Goal: Task Accomplishment & Management: Complete application form

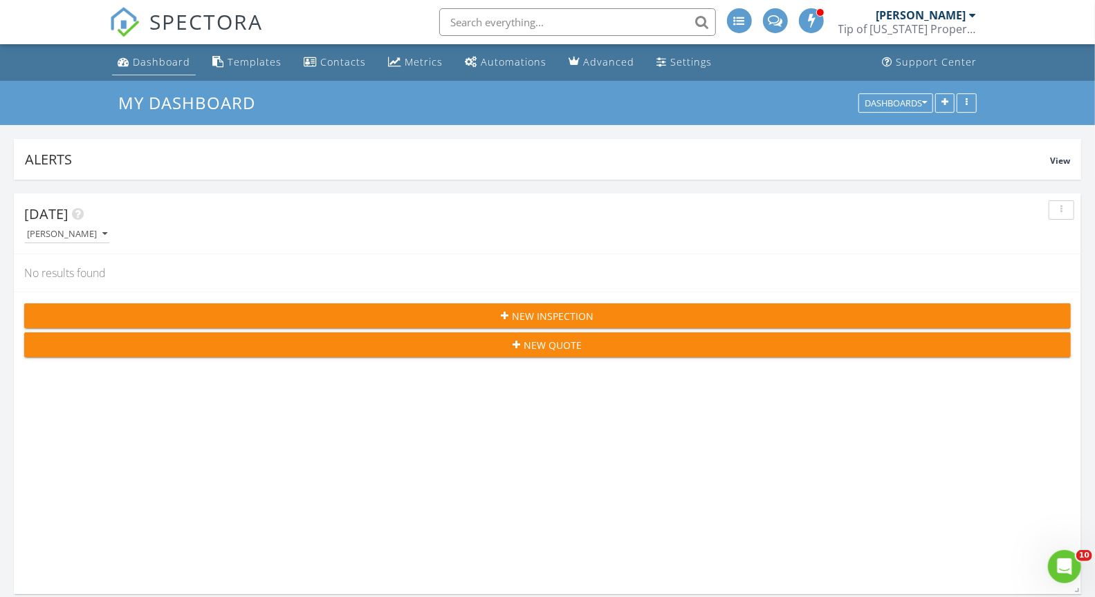
click at [150, 63] on div "Dashboard" at bounding box center [161, 61] width 57 height 13
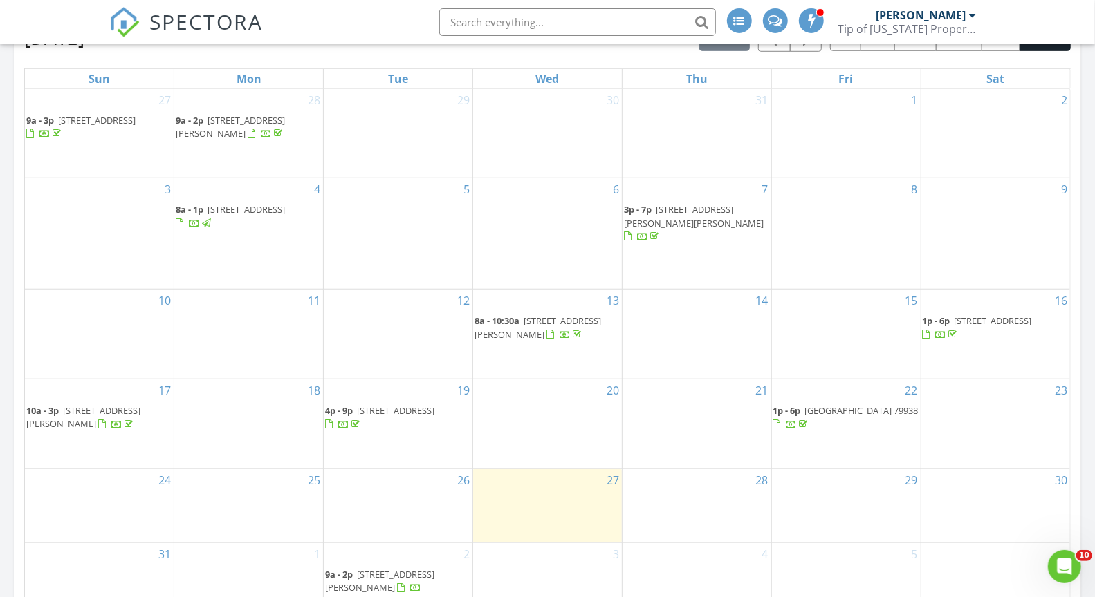
scroll to position [7, 6]
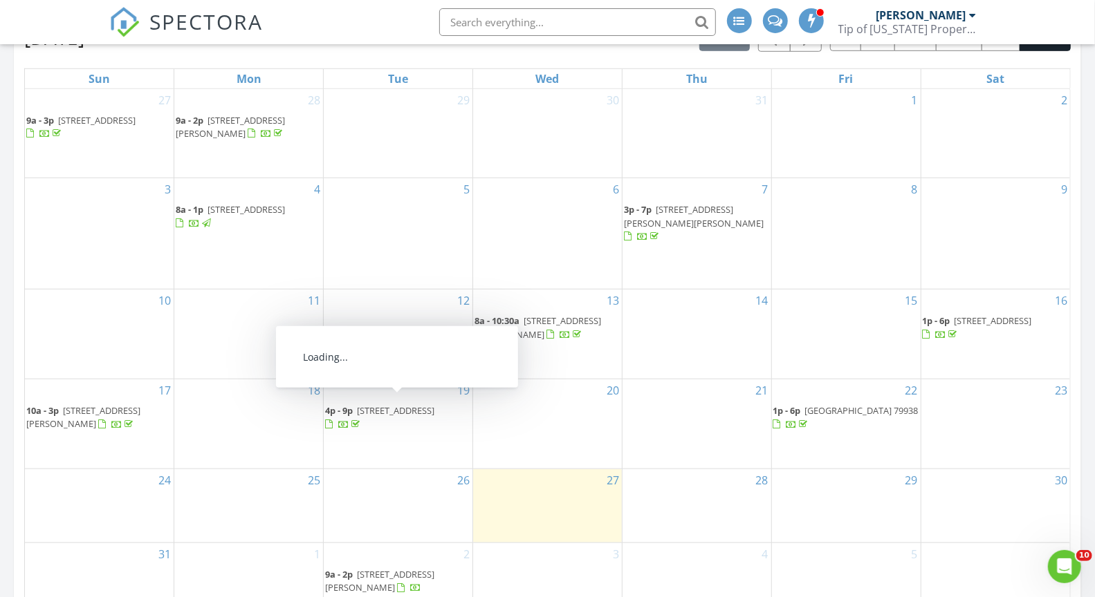
click at [411, 404] on span "7686 cottonwood st, Vinton 79821" at bounding box center [395, 410] width 77 height 12
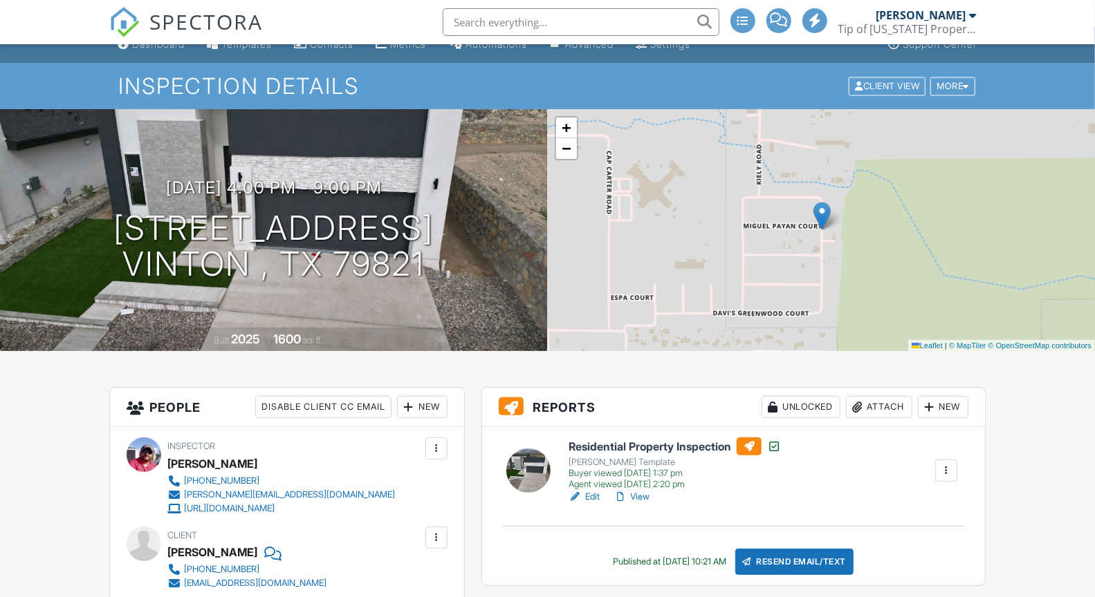
scroll to position [19, 0]
click at [951, 89] on div "More" at bounding box center [952, 85] width 45 height 19
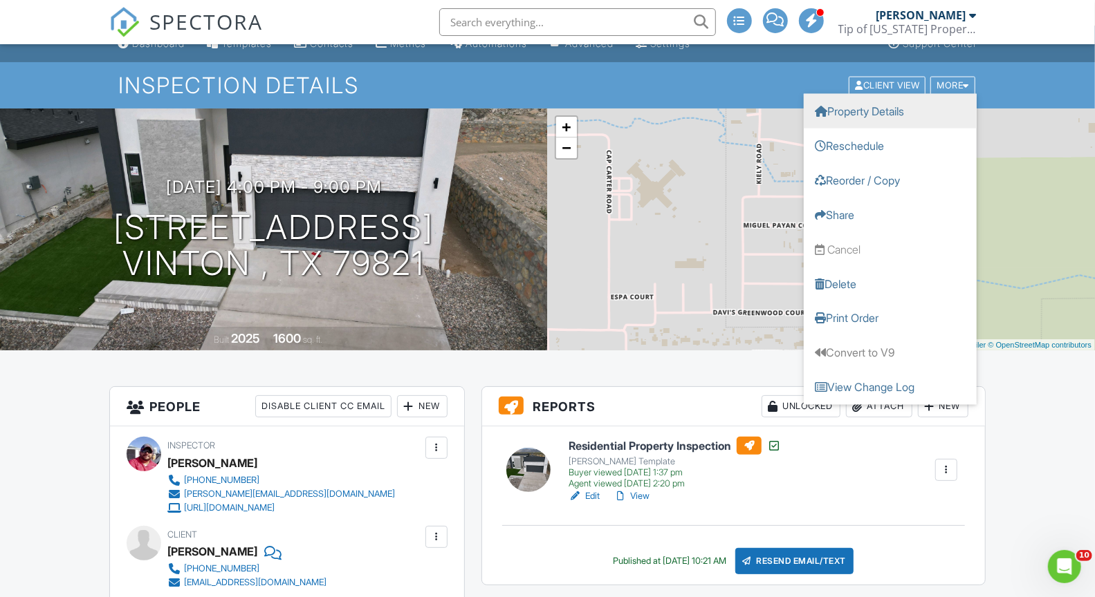
scroll to position [0, 0]
click at [1020, 134] on div "+ − Leaflet | © MapTiler © OpenStreetMap contributors" at bounding box center [822, 230] width 548 height 242
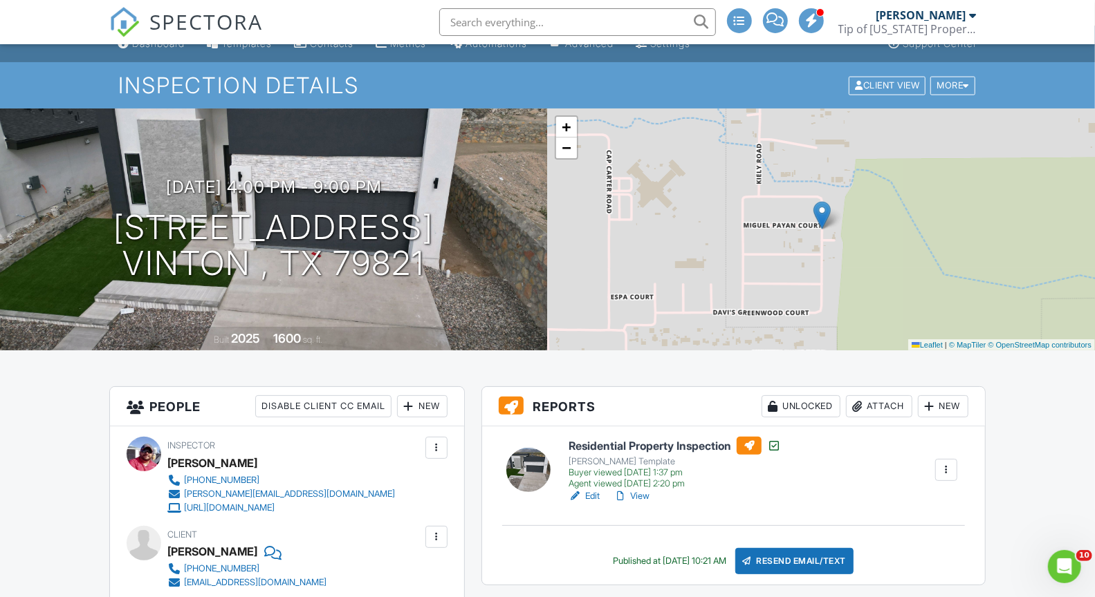
click at [634, 494] on link "View" at bounding box center [631, 497] width 36 height 14
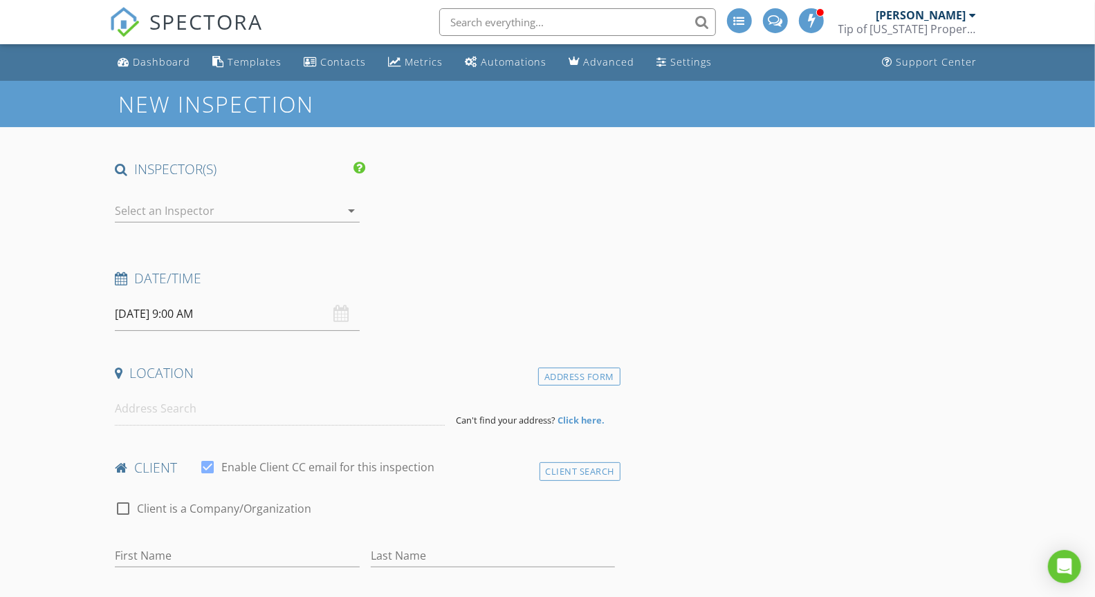
type input "[PERSON_NAME]"
type input "[EMAIL_ADDRESS][DOMAIN_NAME]"
type input "[PHONE_NUMBER]"
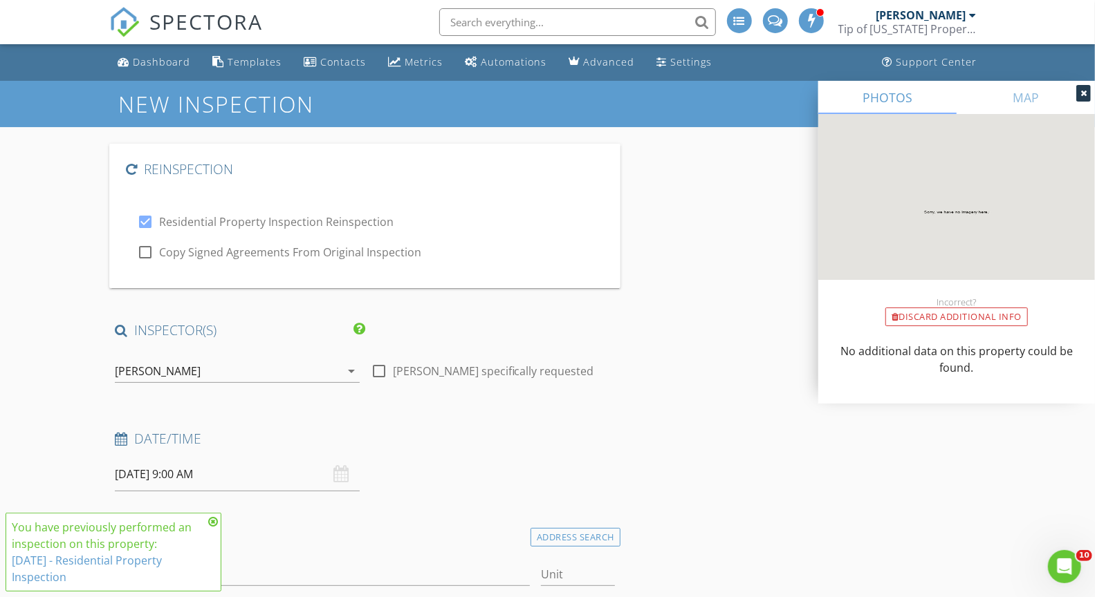
click at [145, 254] on div at bounding box center [145, 253] width 24 height 24
checkbox input "true"
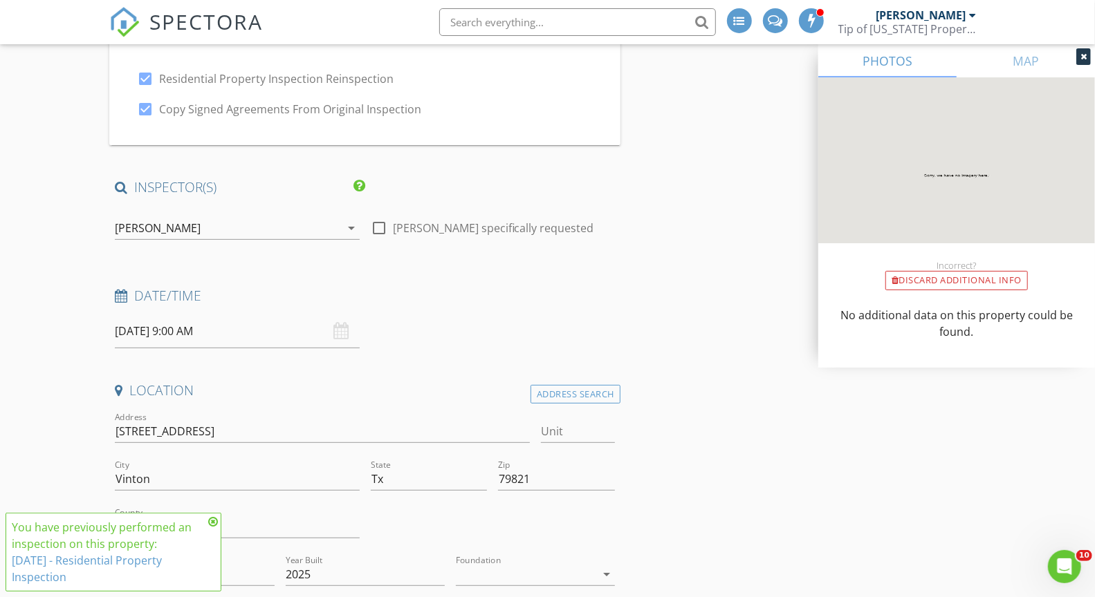
scroll to position [149, 0]
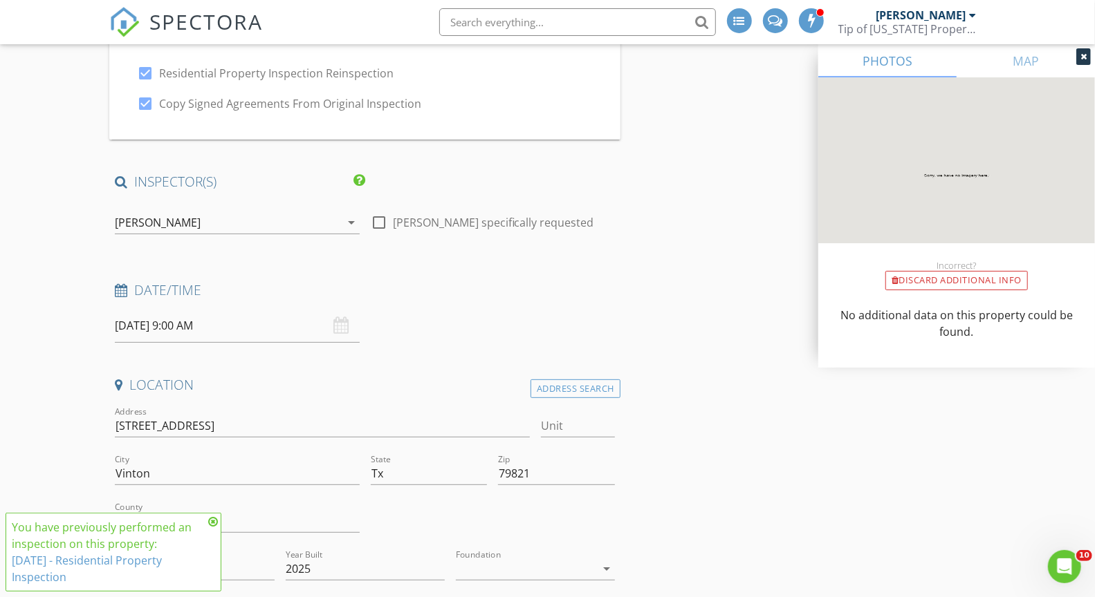
click at [166, 331] on input "08/28/2025 9:00 AM" at bounding box center [237, 326] width 244 height 34
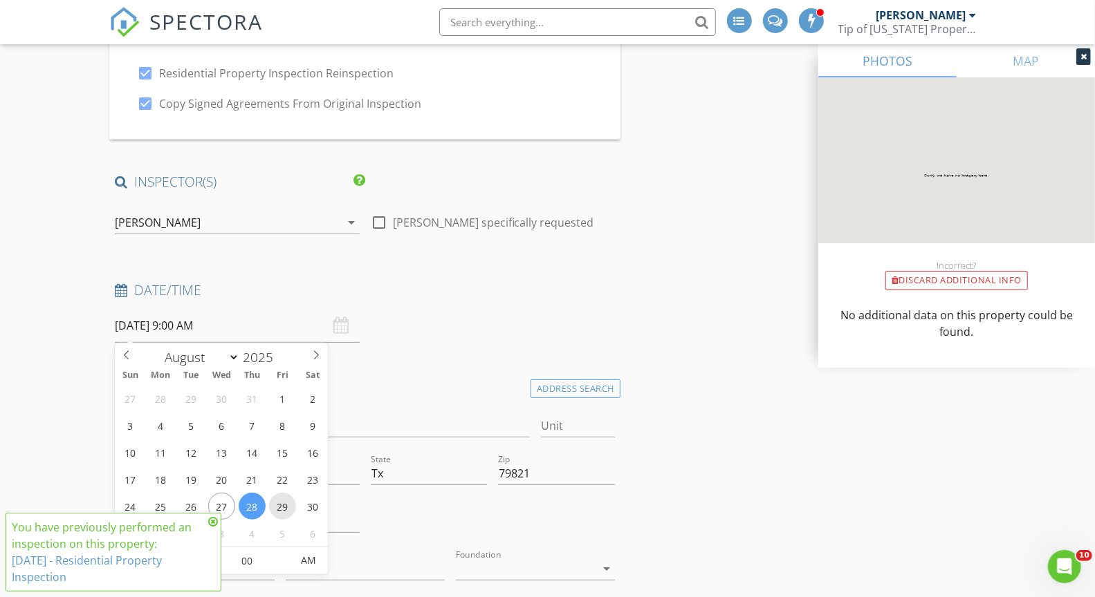
type input "[DATE] 9:00 AM"
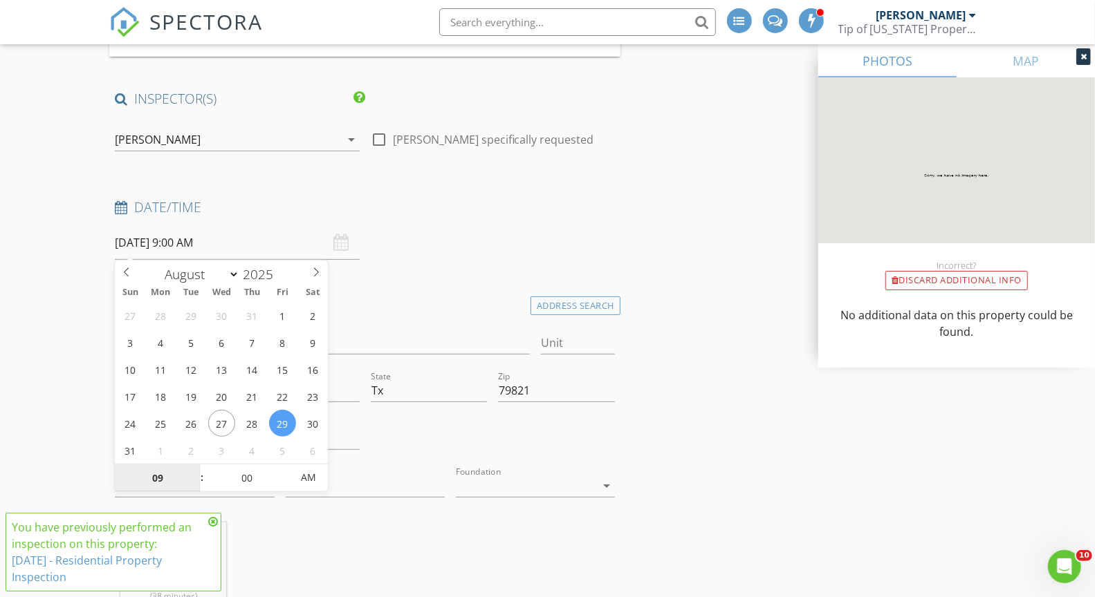
scroll to position [291, 0]
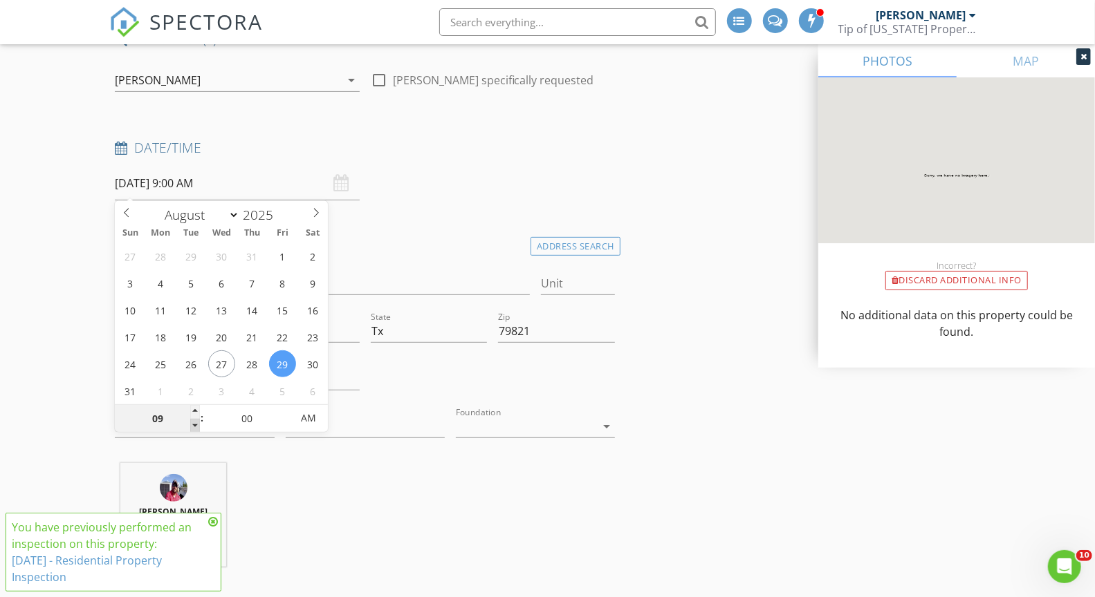
type input "08"
type input "08/29/2025 8:00 AM"
click at [195, 426] on span at bounding box center [195, 426] width 10 height 14
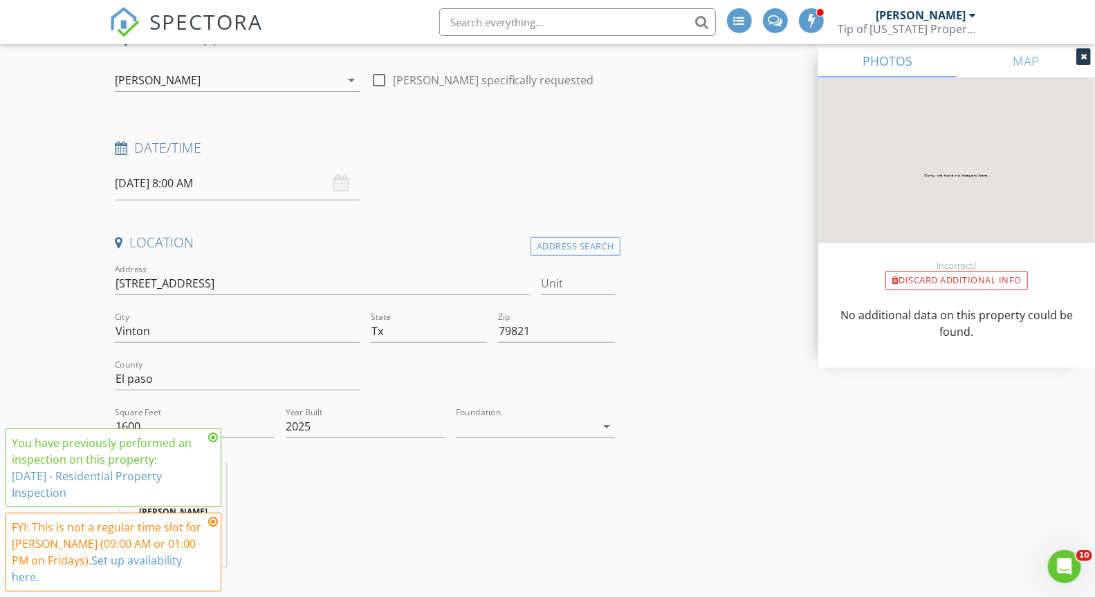
click at [214, 443] on icon at bounding box center [213, 437] width 10 height 11
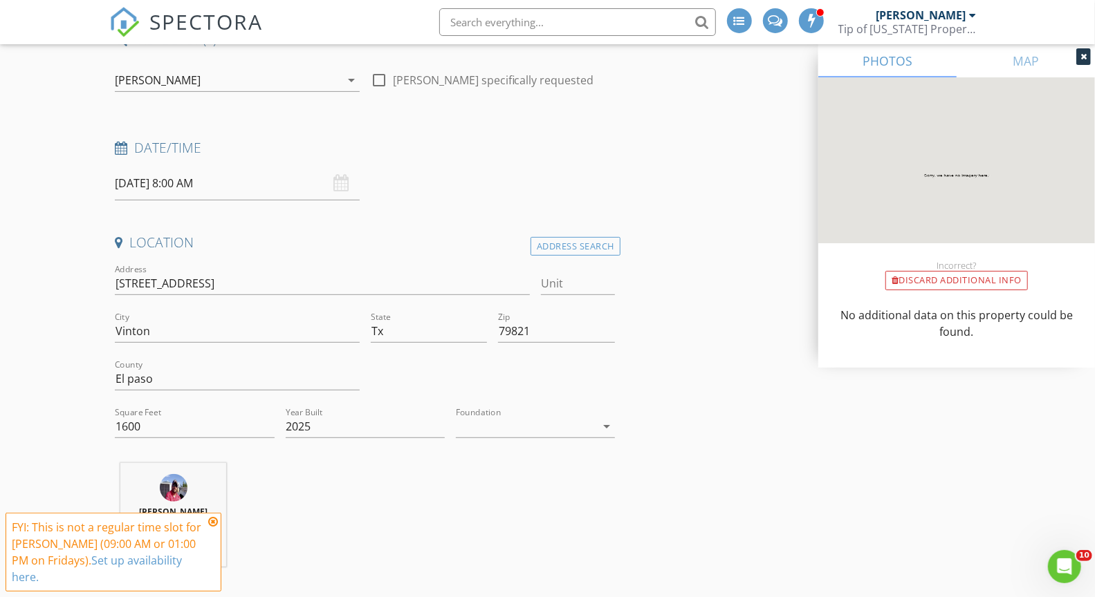
click at [211, 528] on icon at bounding box center [213, 522] width 10 height 11
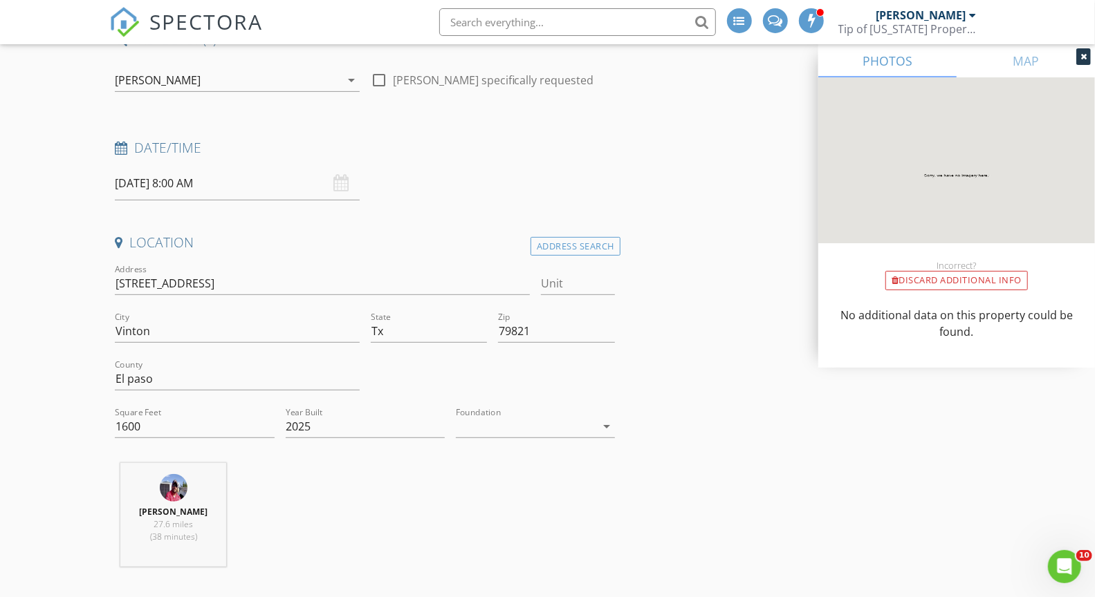
click at [250, 449] on div at bounding box center [194, 448] width 159 height 8
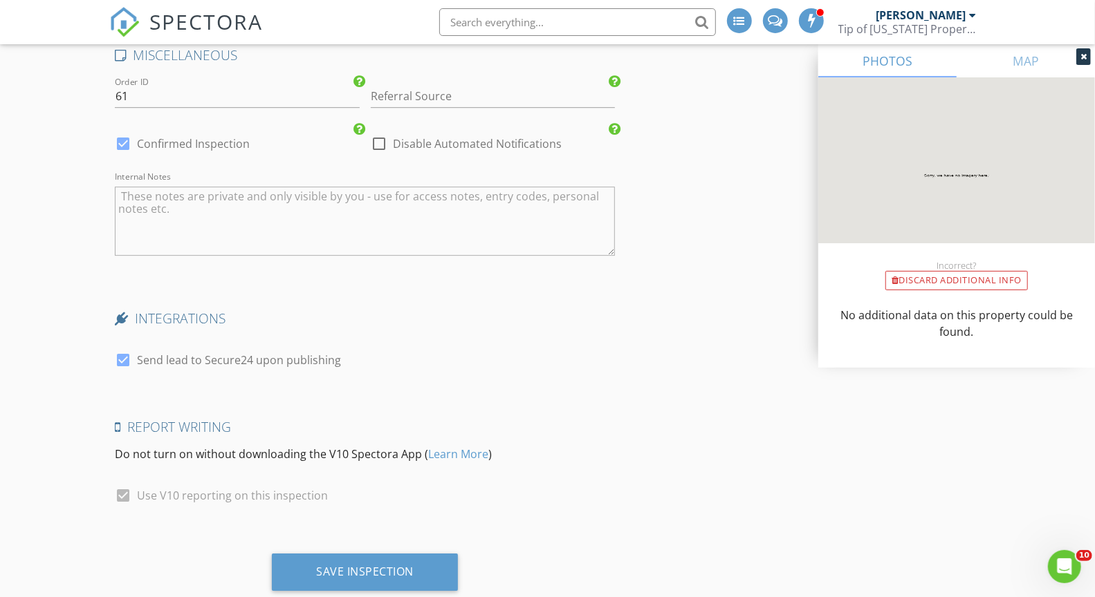
scroll to position [2605, 0]
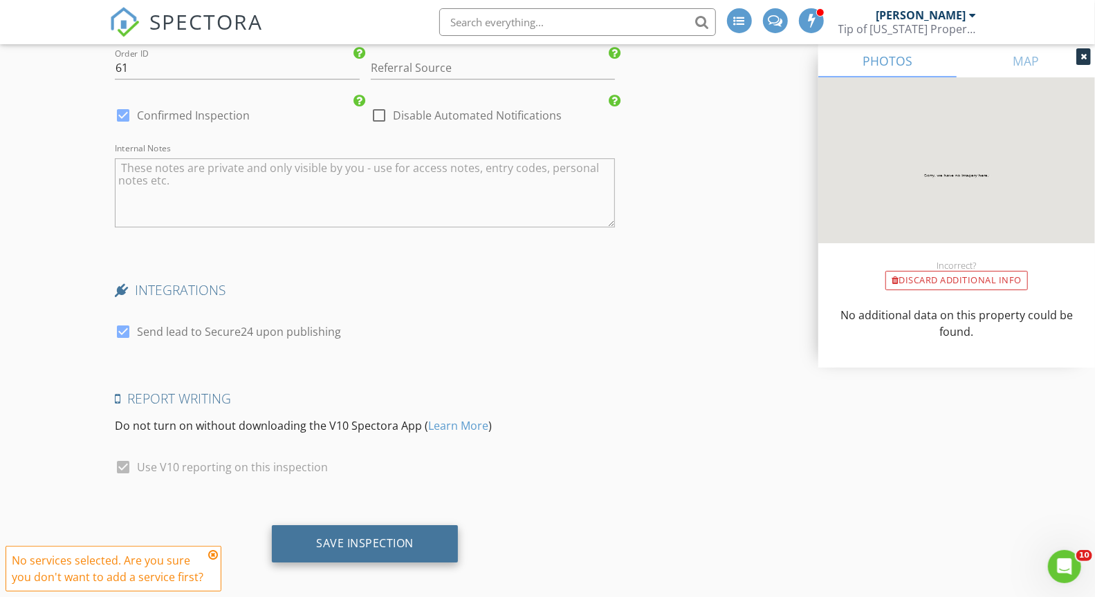
click at [348, 537] on div "Save Inspection" at bounding box center [364, 544] width 97 height 14
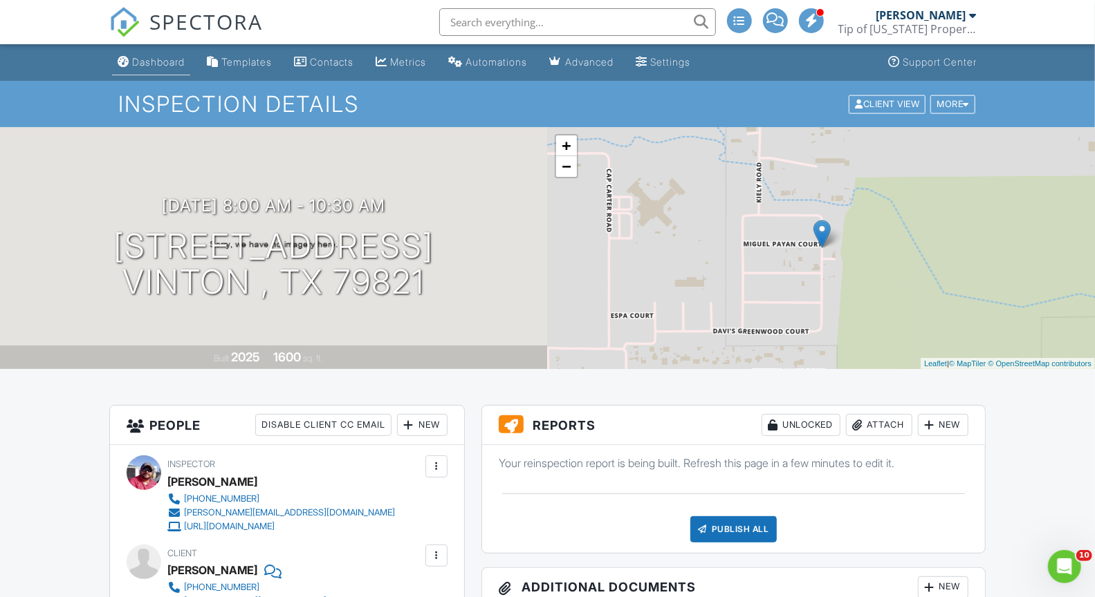
click at [160, 67] on div "Dashboard" at bounding box center [158, 62] width 53 height 12
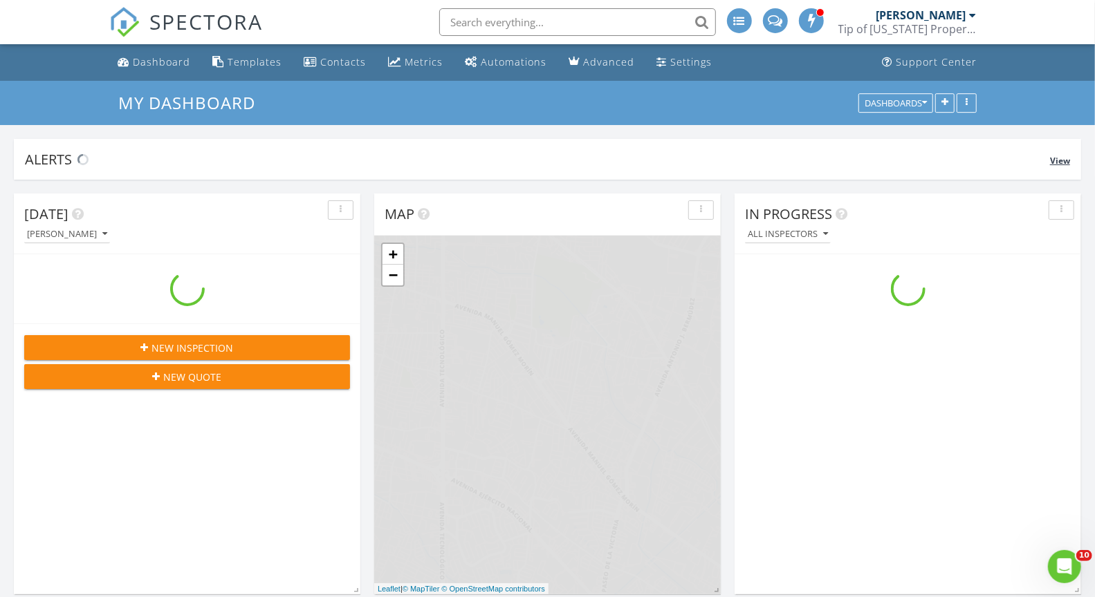
scroll to position [1283, 1119]
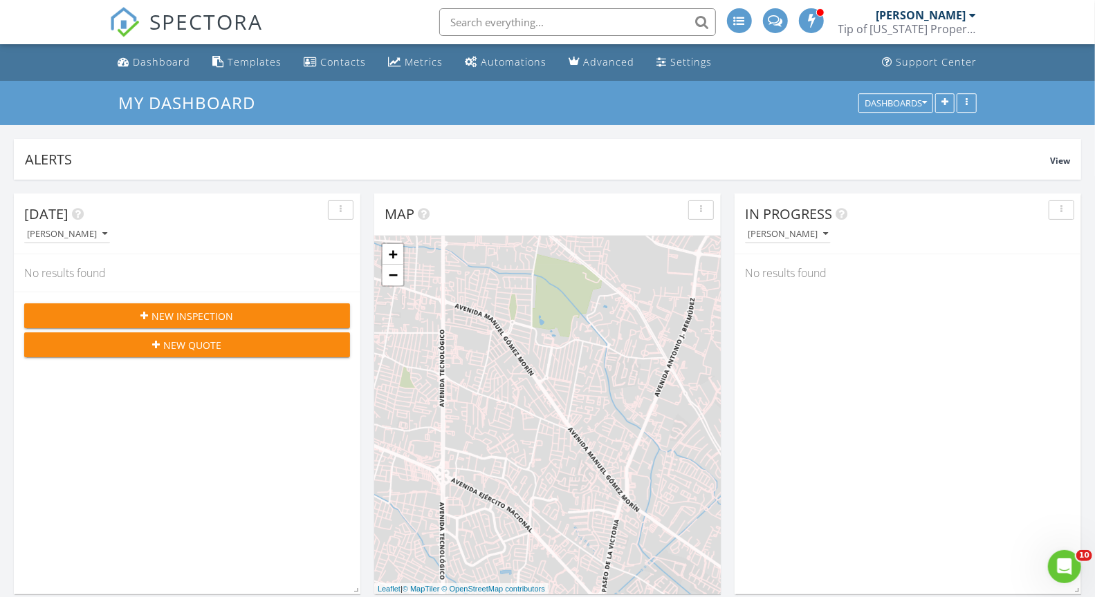
click at [186, 315] on span "New Inspection" at bounding box center [193, 316] width 82 height 15
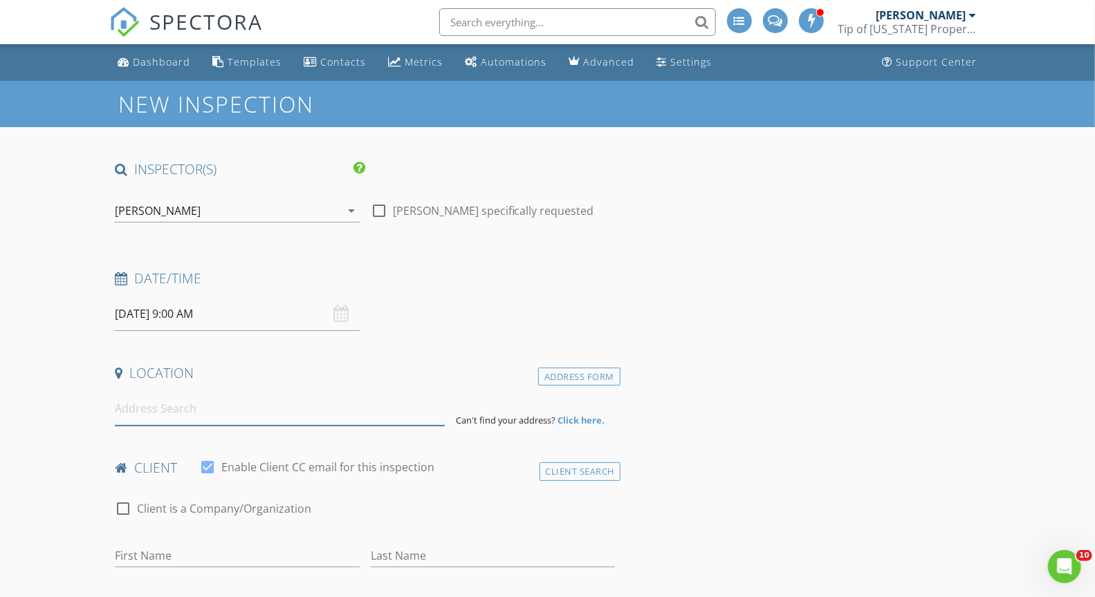
click at [147, 407] on input at bounding box center [279, 409] width 329 height 34
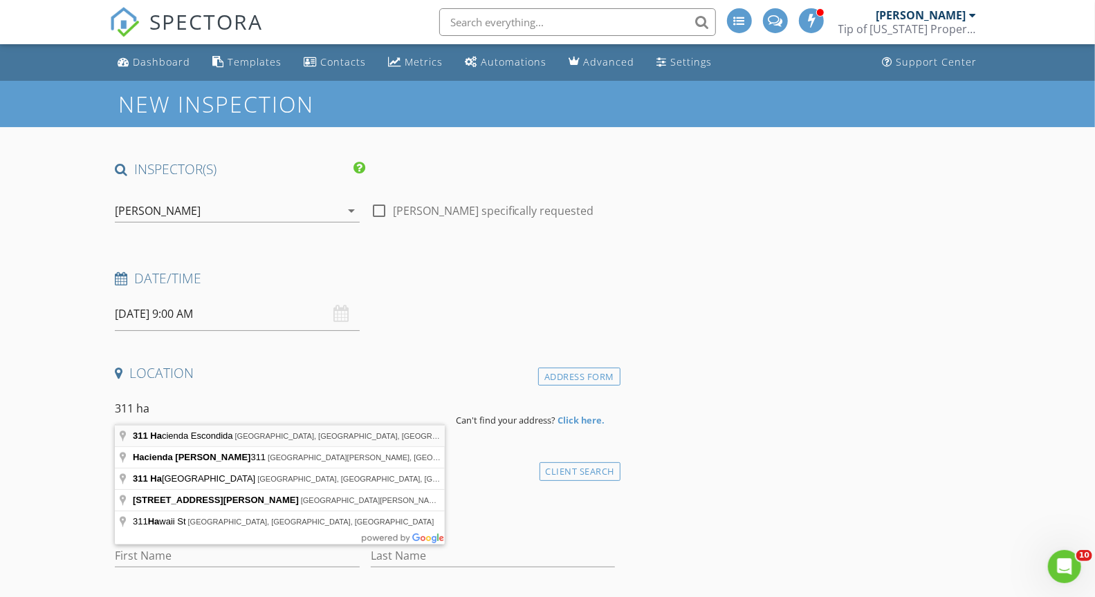
type input "[STREET_ADDRESS]"
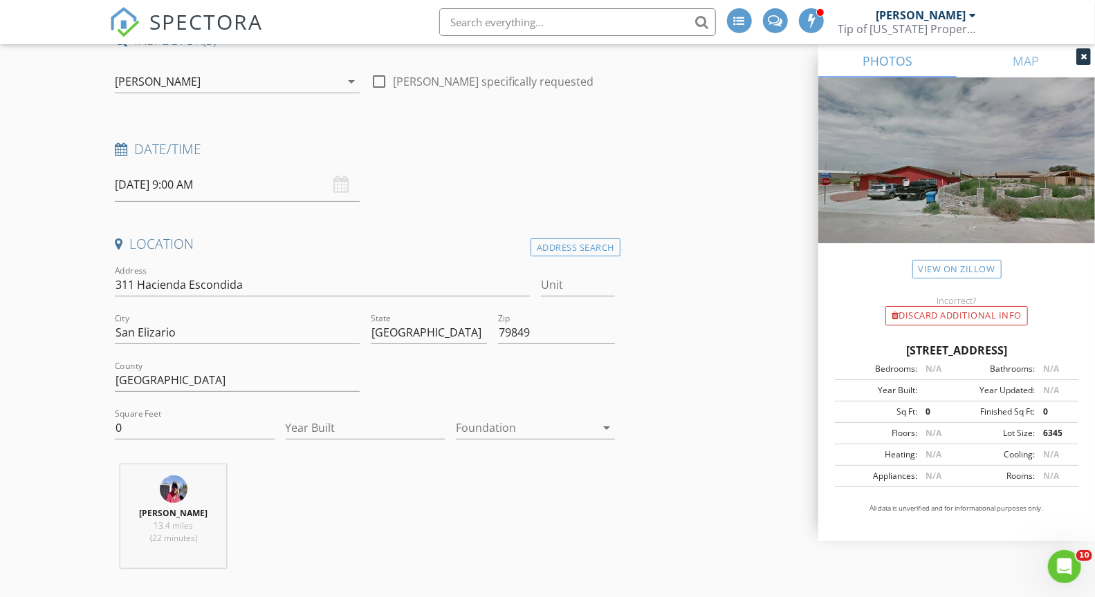
scroll to position [131, 0]
click at [129, 421] on input "0" at bounding box center [194, 426] width 159 height 23
type input "1950"
click at [321, 425] on input "Year Built" at bounding box center [365, 426] width 159 height 23
type input "2025"
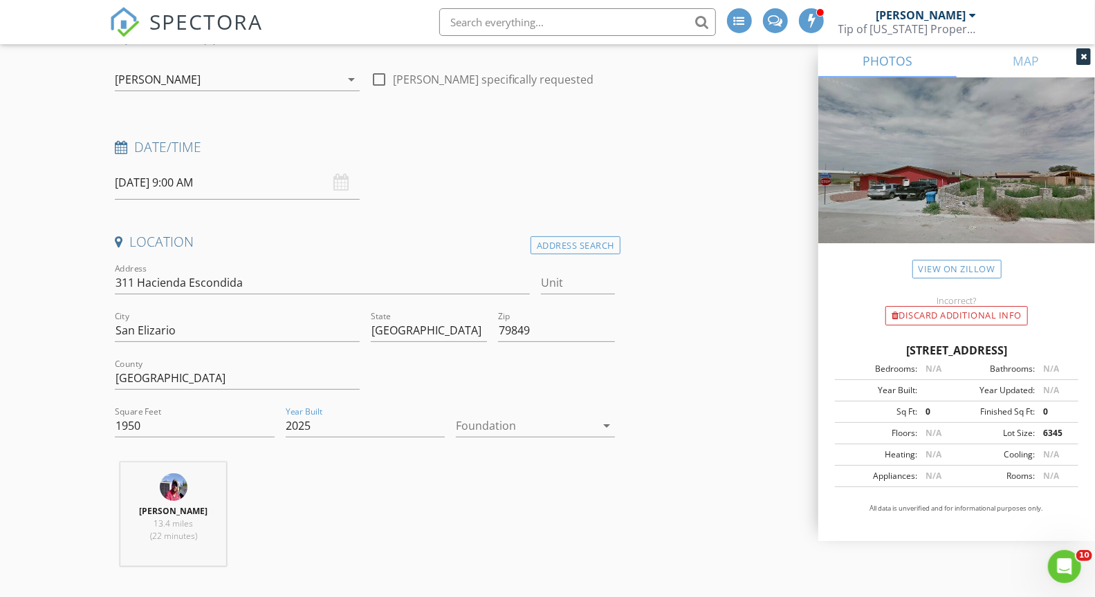
click at [496, 431] on div at bounding box center [526, 426] width 140 height 22
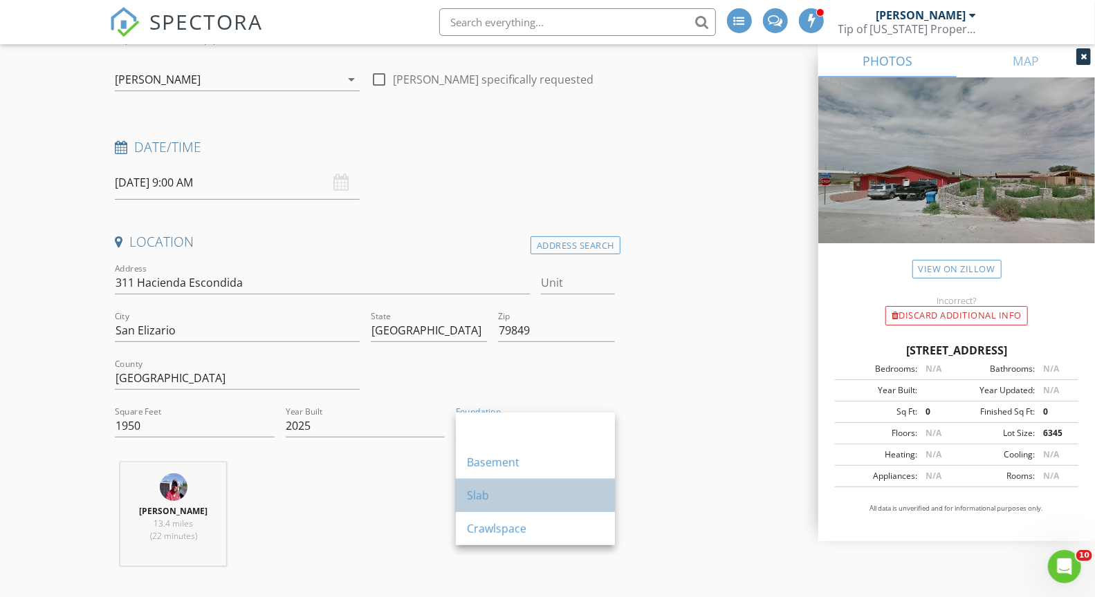
click at [480, 490] on div "Slab" at bounding box center [535, 495] width 137 height 17
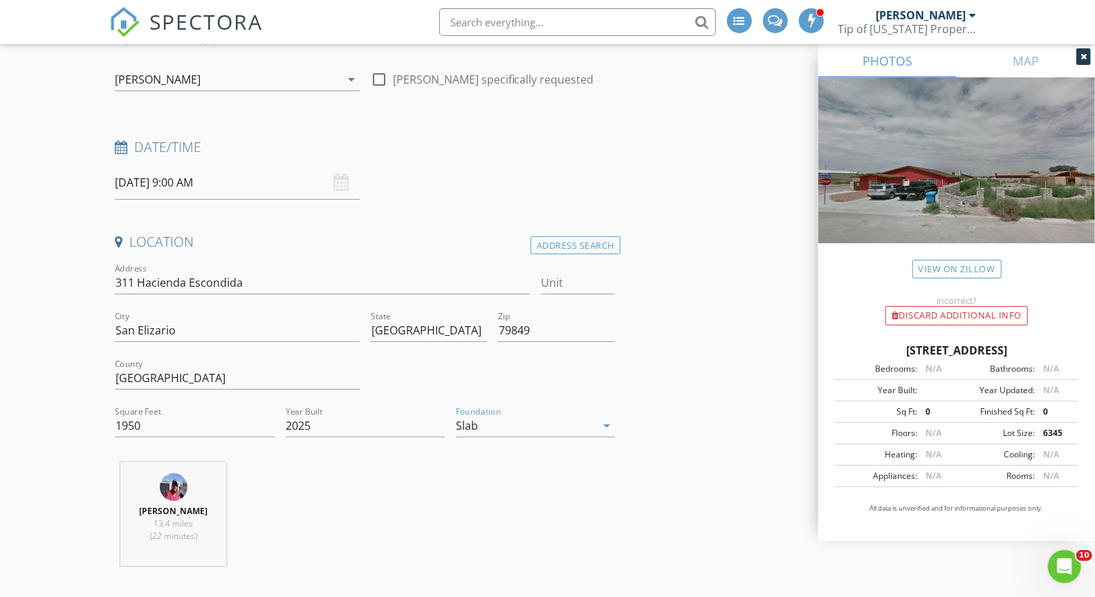
click at [346, 494] on div "Hector Macias 13.4 miles (22 minutes)" at bounding box center [364, 520] width 511 height 115
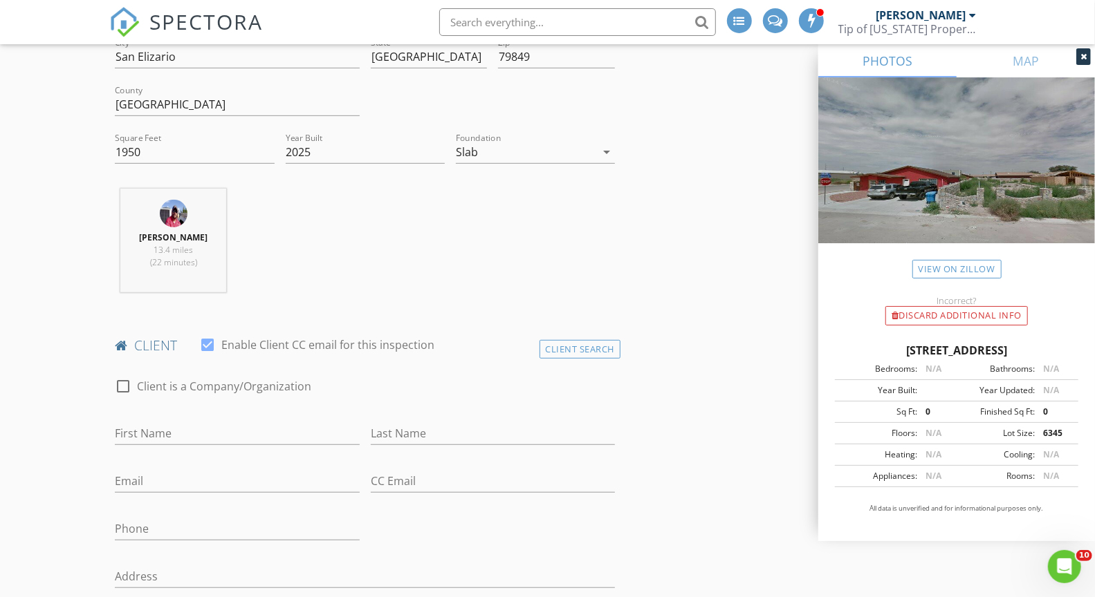
scroll to position [422, 0]
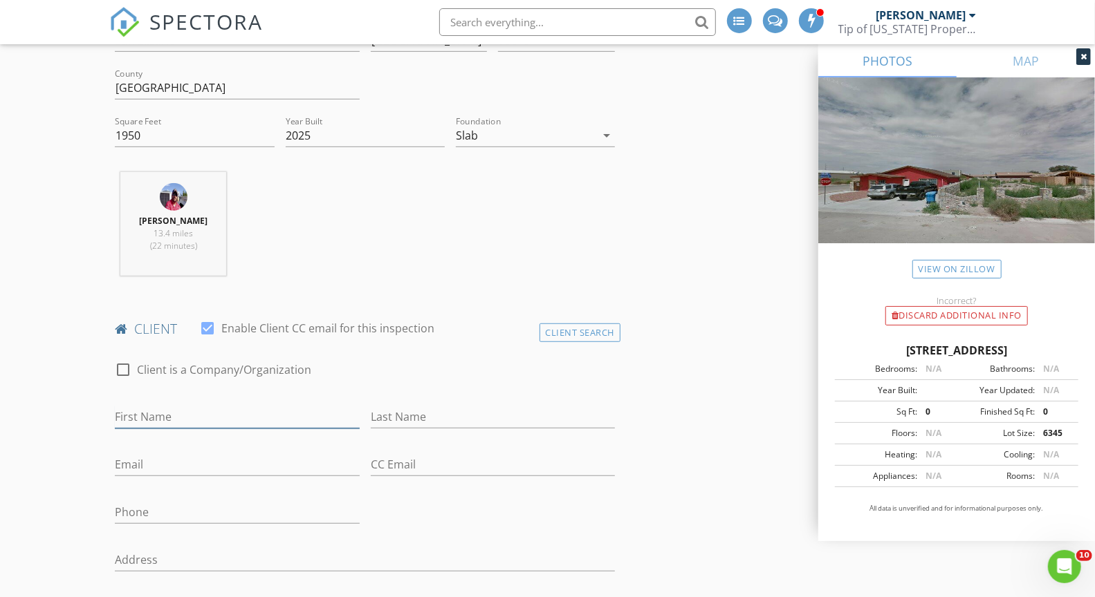
click at [146, 412] on input "First Name" at bounding box center [237, 417] width 244 height 23
click at [158, 418] on input "Brian" at bounding box center [237, 417] width 244 height 23
type input "B"
type input "Miguel Angel"
type input "D"
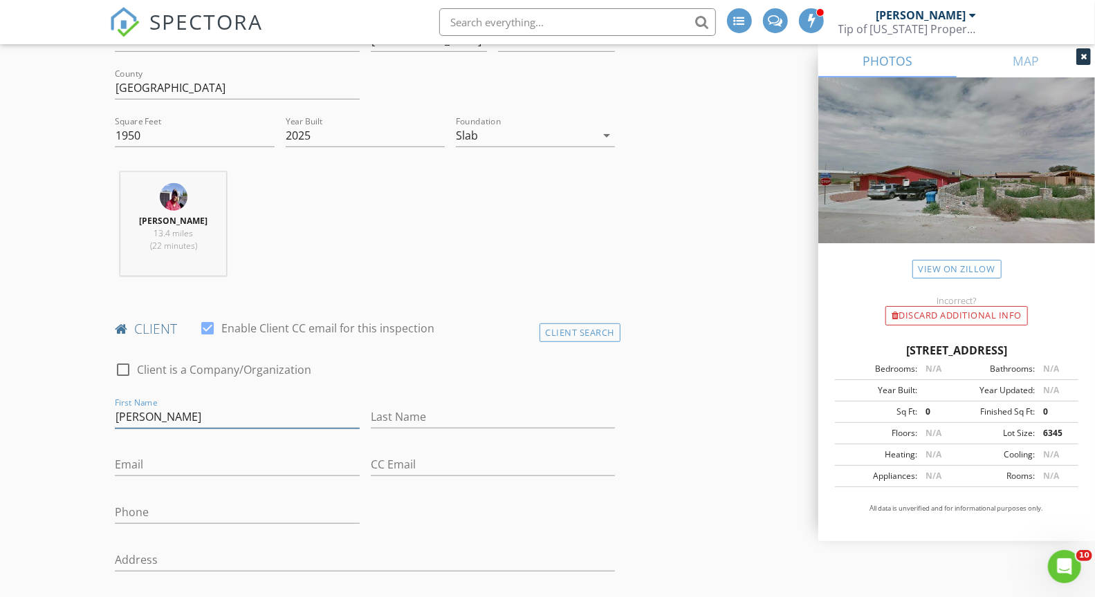
drag, startPoint x: 158, startPoint y: 418, endPoint x: 198, endPoint y: 418, distance: 40.1
click at [198, 418] on input "Miguel Angel" at bounding box center [237, 417] width 244 height 23
type input "Miguel"
click at [400, 412] on input "Last Name" at bounding box center [493, 417] width 244 height 23
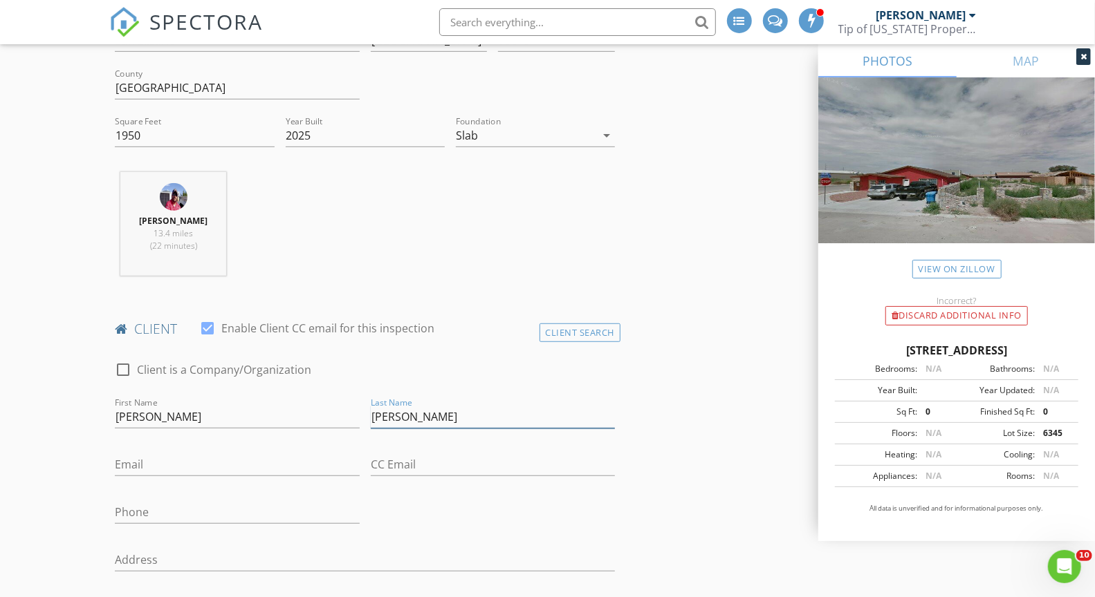
type input "Angel Delgado Jr"
click at [139, 461] on input "Email" at bounding box center [237, 465] width 244 height 23
type input "Migueldelfgado1861@gmail.com"
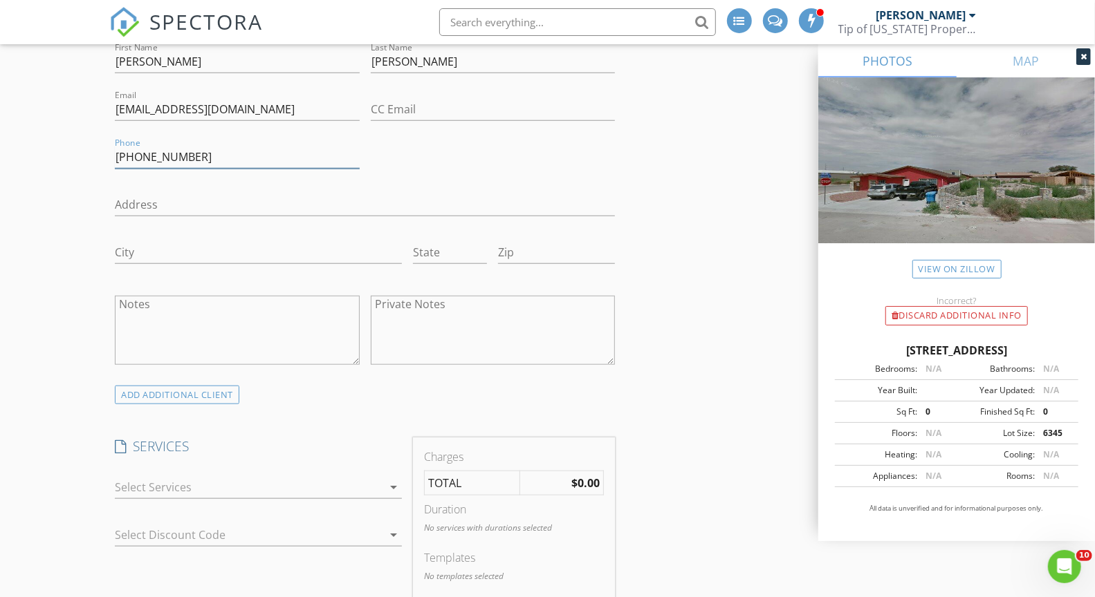
scroll to position [779, 0]
type input "915-203-3332"
click at [211, 480] on div at bounding box center [249, 486] width 268 height 22
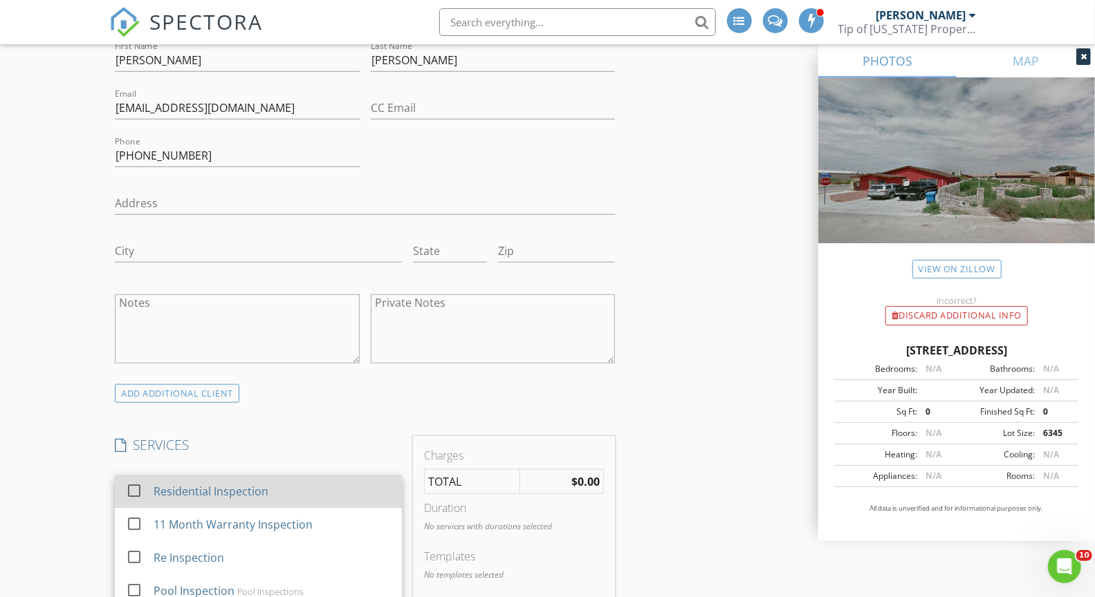
click at [198, 490] on div "Residential Inspection" at bounding box center [211, 491] width 115 height 17
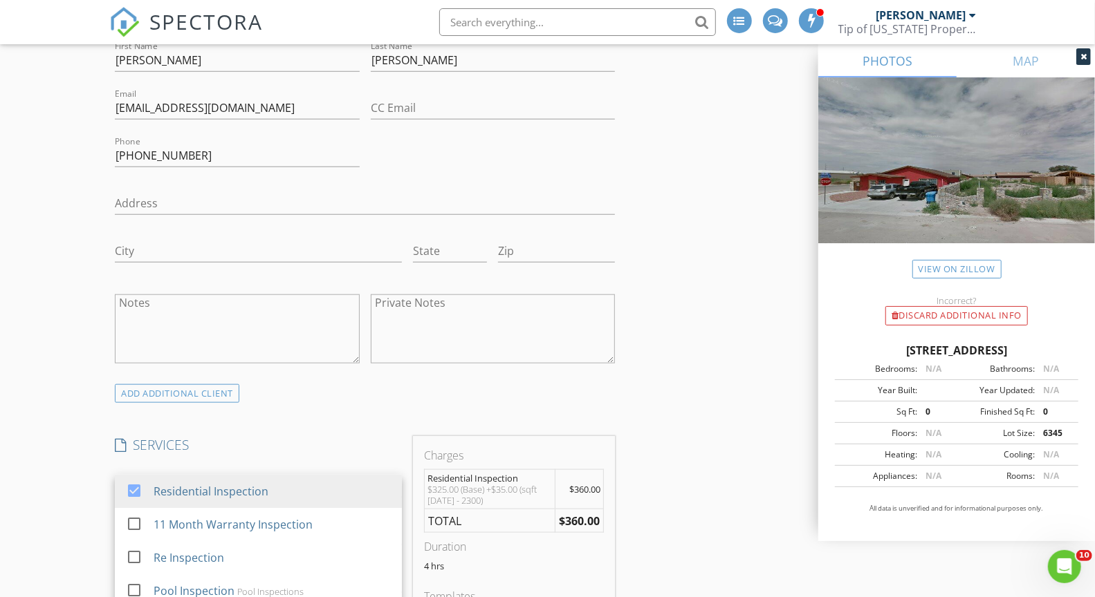
click at [409, 393] on div "ADD ADDITIONAL client" at bounding box center [364, 393] width 511 height 19
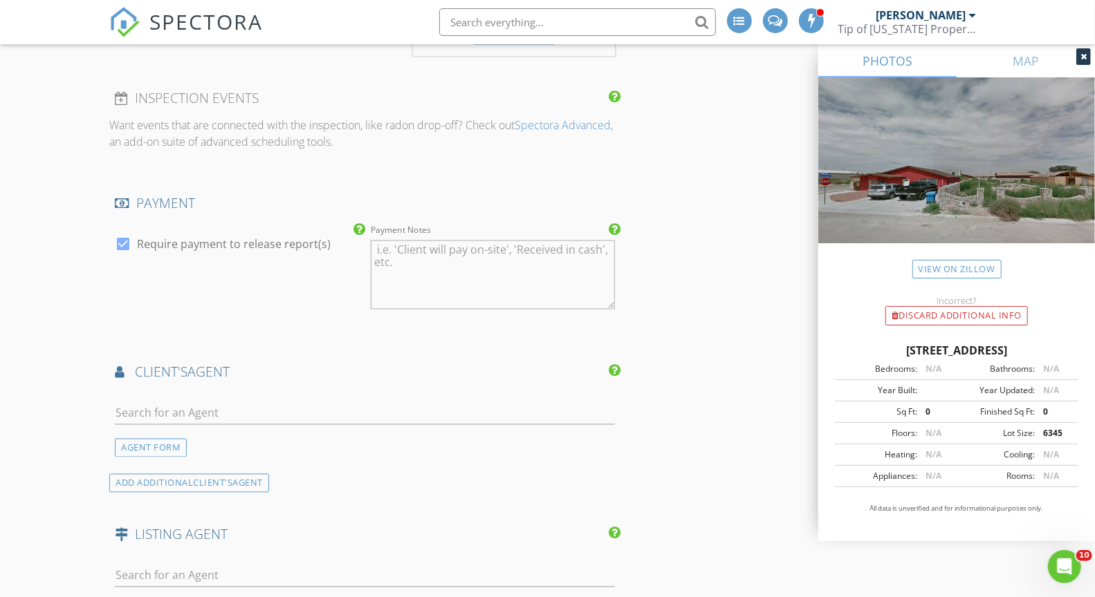
scroll to position [1516, 0]
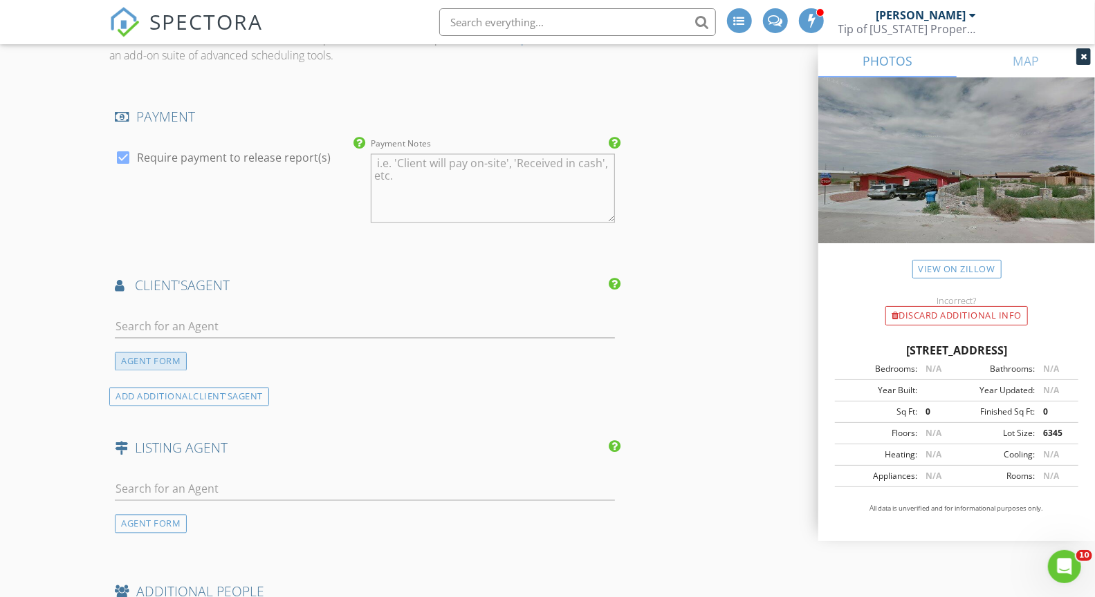
click at [147, 360] on div "AGENT FORM" at bounding box center [151, 362] width 72 height 19
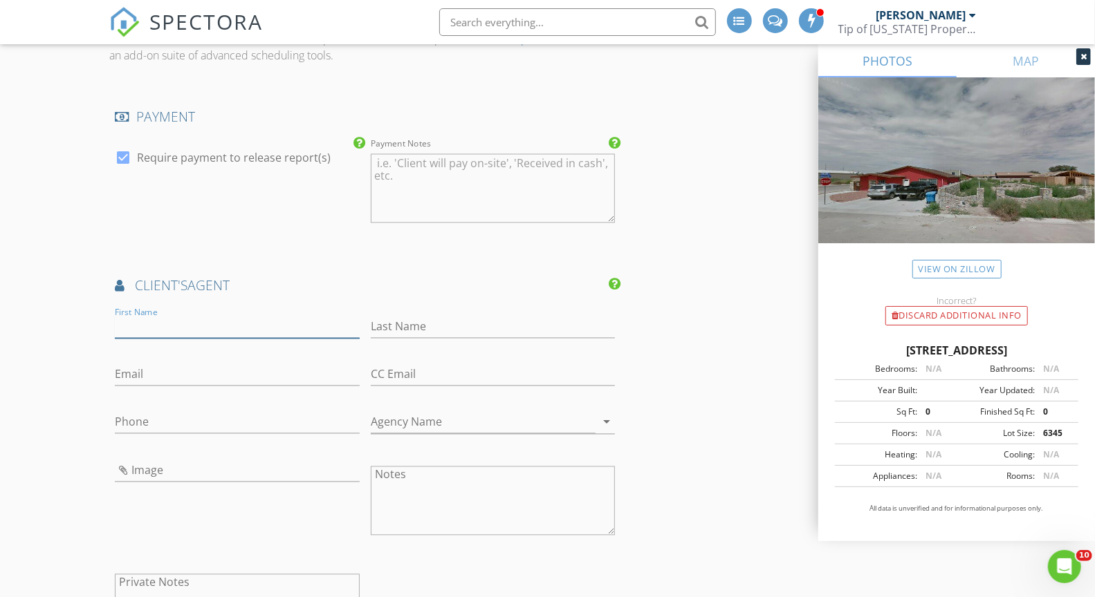
click at [159, 318] on input "First Name" at bounding box center [237, 327] width 244 height 23
type input "B"
type input "r"
click at [141, 324] on input "B" at bounding box center [237, 327] width 244 height 23
type input "Bryan"
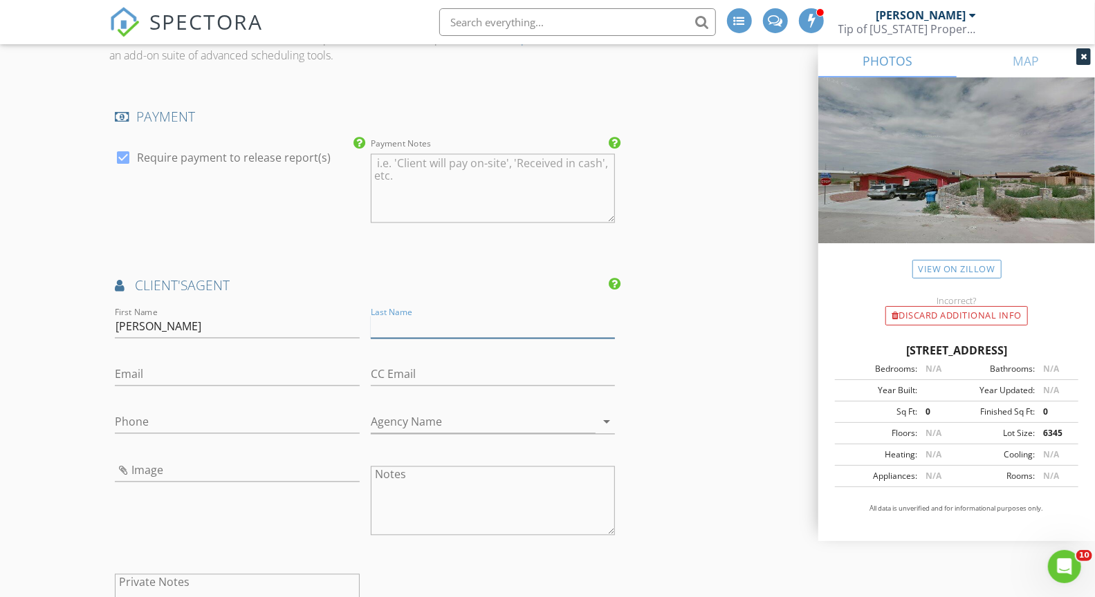
type input "r"
type input "Rodriguez"
type input "Br70613@gmail.com"
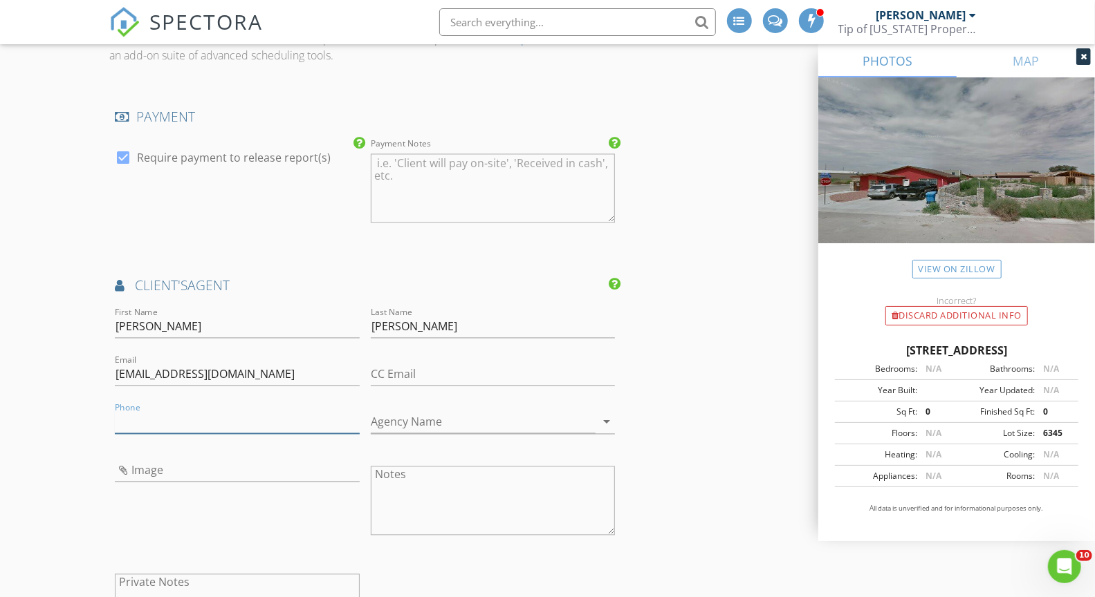
click at [129, 416] on input "Phone" at bounding box center [237, 422] width 244 height 23
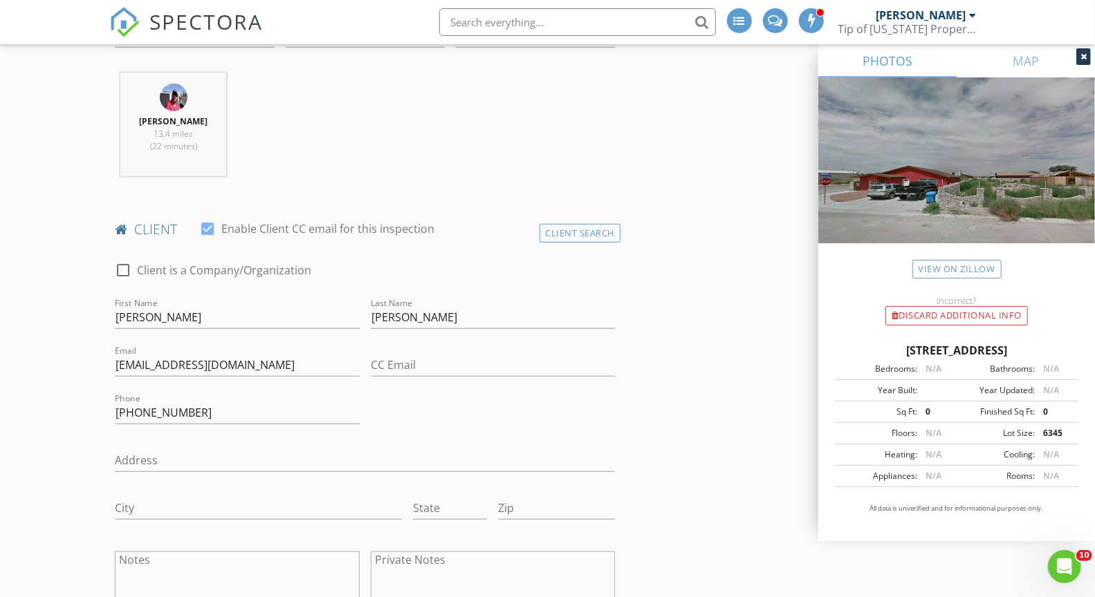
scroll to position [523, 0]
type input "915-263-1980"
click at [170, 358] on input "Migueldelfgado1861@gmail.com" at bounding box center [237, 364] width 244 height 23
click at [262, 365] on input "Migueldelgado1861@gmail.com" at bounding box center [237, 364] width 244 height 23
click at [300, 366] on input "Migueldelgado1861@gmail.com" at bounding box center [237, 364] width 244 height 23
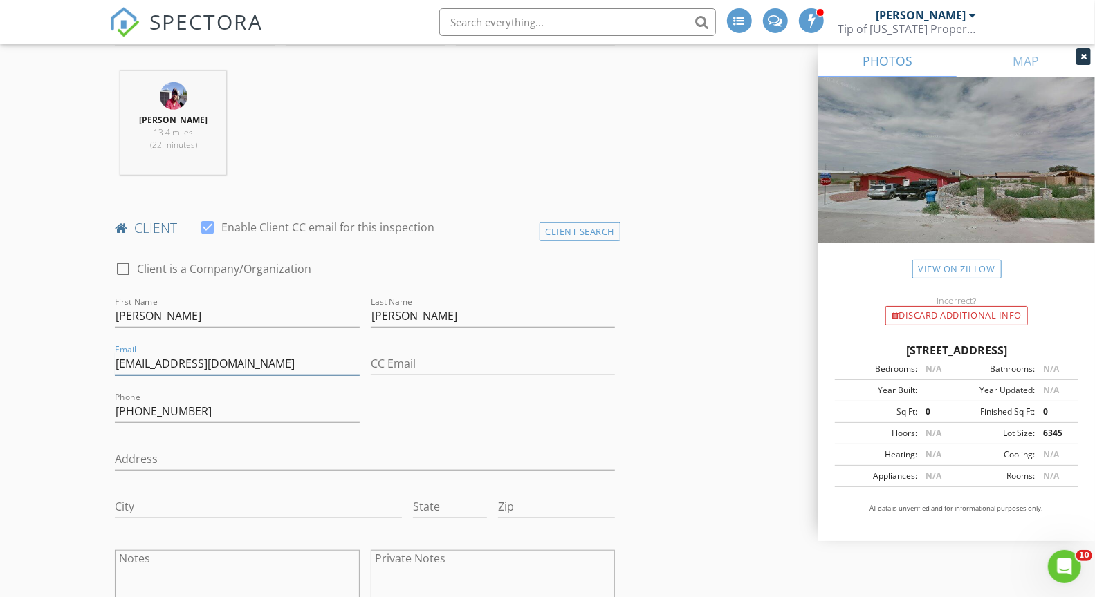
click at [209, 357] on input "Migueldelgado1861@gmail.com" at bounding box center [237, 364] width 244 height 23
click at [309, 366] on input "Migueldelgado1871@gmail.com" at bounding box center [237, 364] width 244 height 23
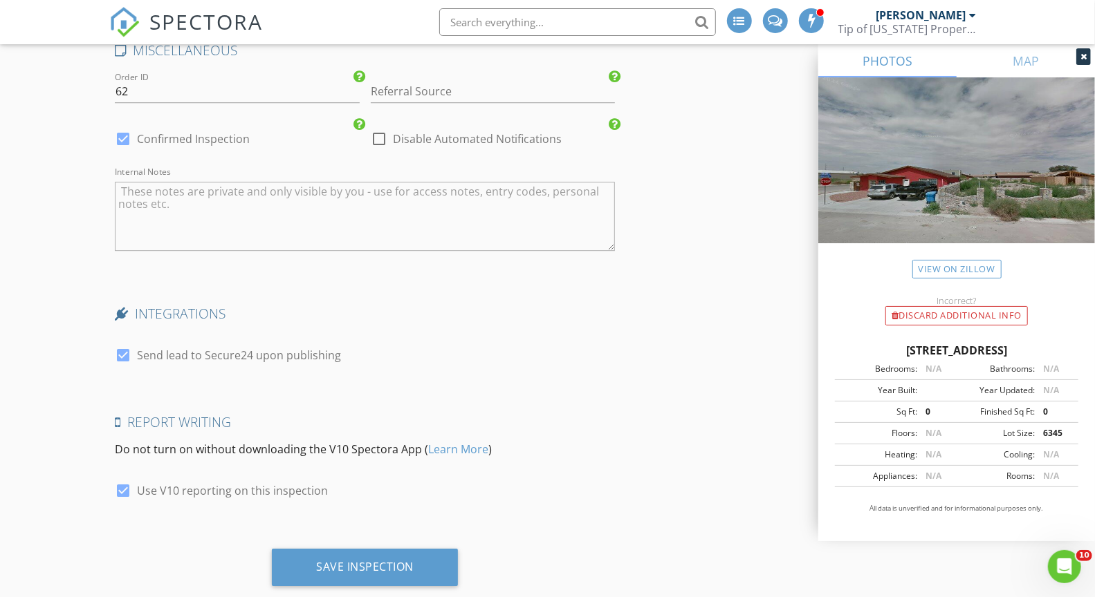
scroll to position [2473, 0]
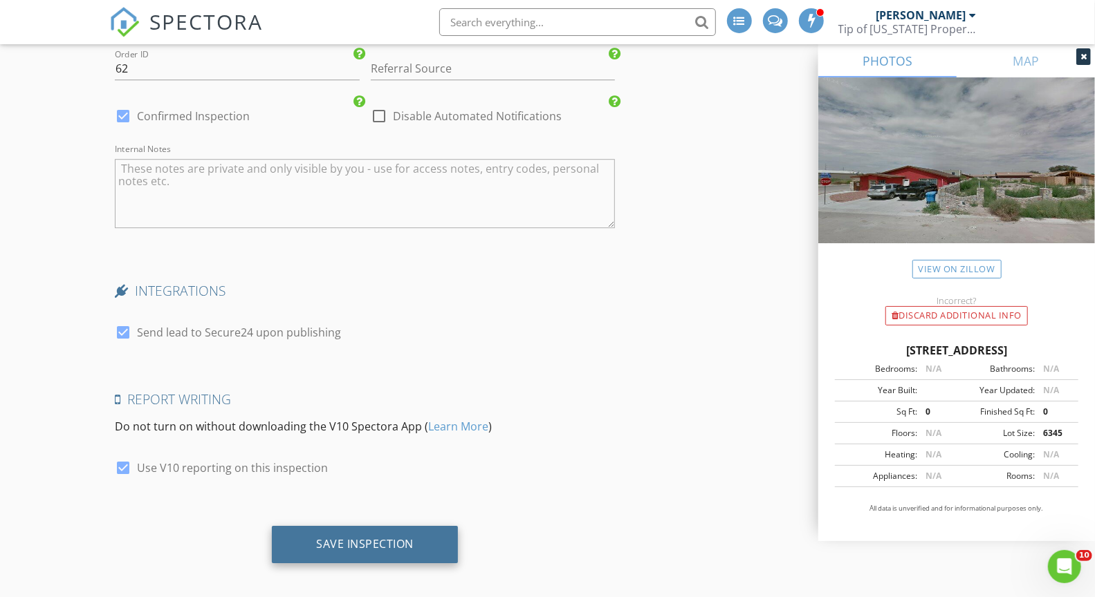
type input "Migueldelgado1871@gmail.com"
click at [365, 543] on div "Save Inspection" at bounding box center [365, 544] width 186 height 37
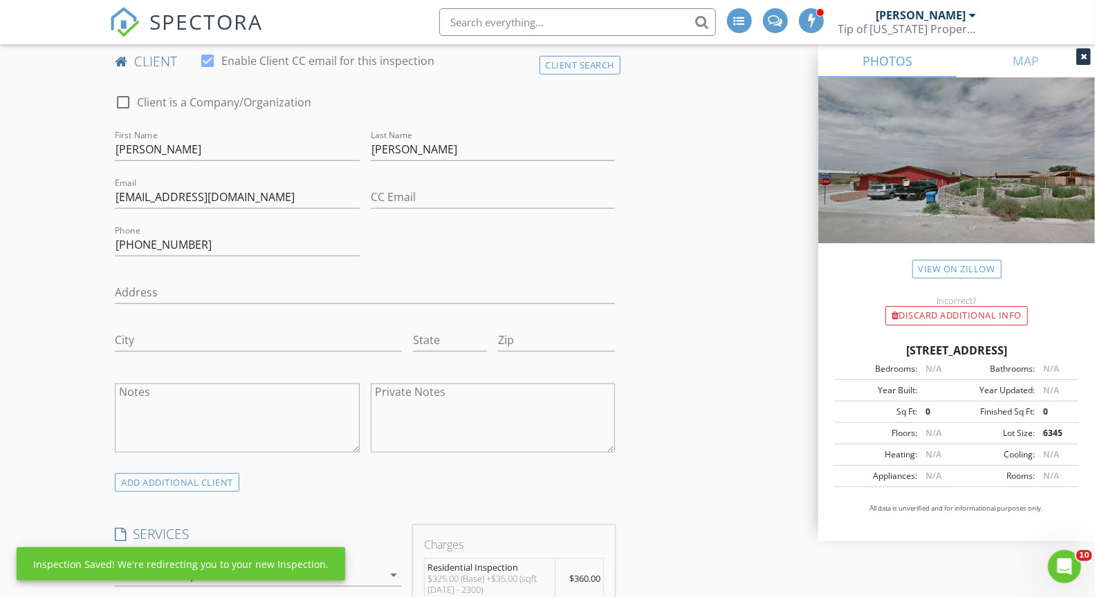
scroll to position [687, 0]
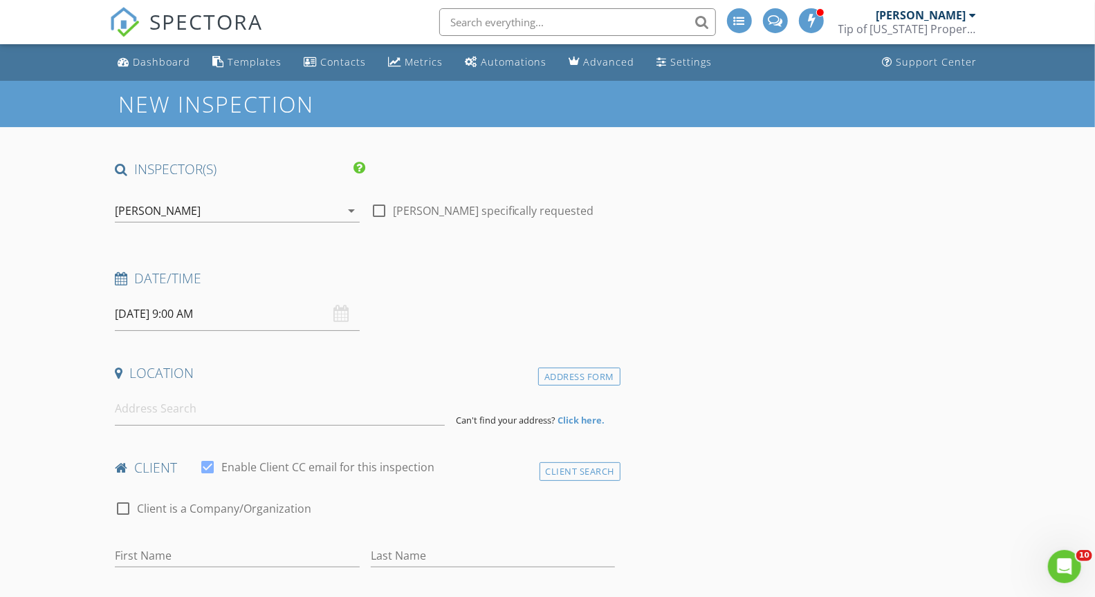
click at [158, 82] on div "New Inspection" at bounding box center [547, 104] width 1095 height 46
click at [166, 52] on link "Dashboard" at bounding box center [154, 63] width 84 height 26
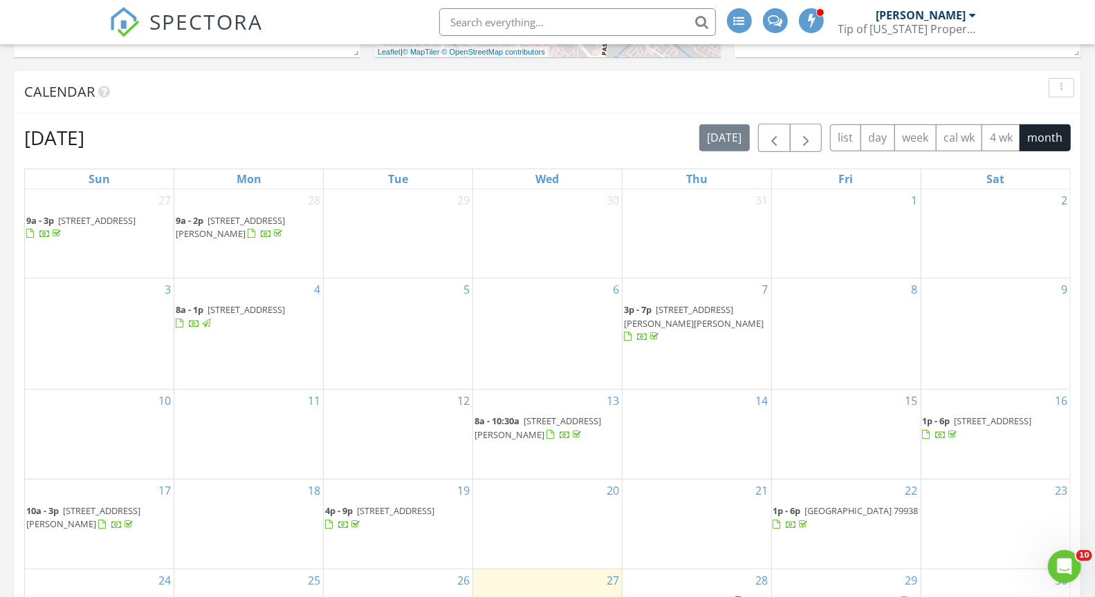
scroll to position [529, 0]
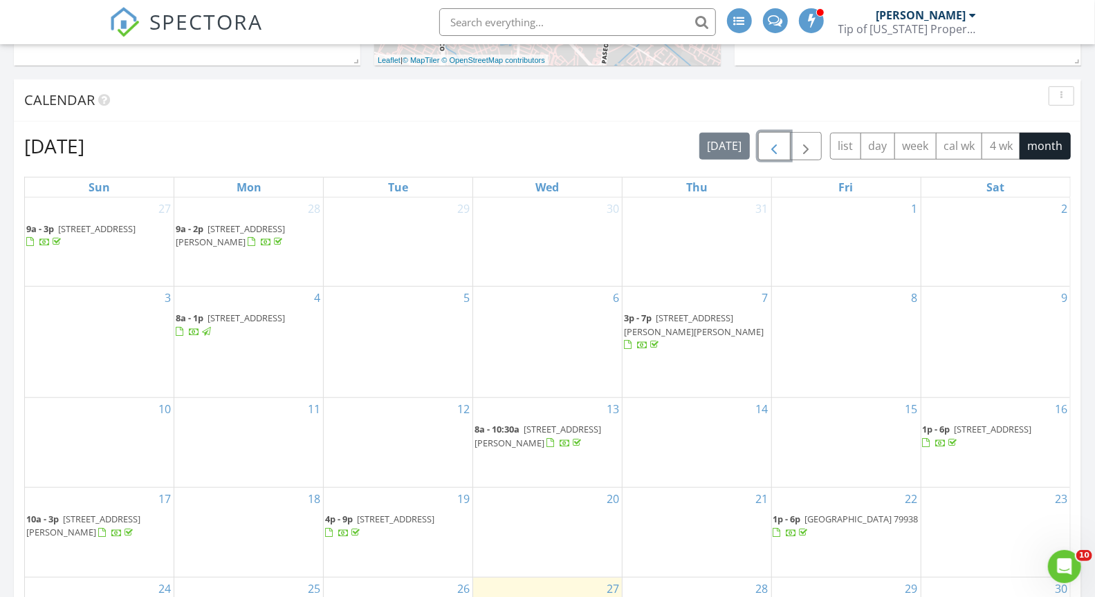
click at [778, 155] on span "button" at bounding box center [773, 146] width 17 height 17
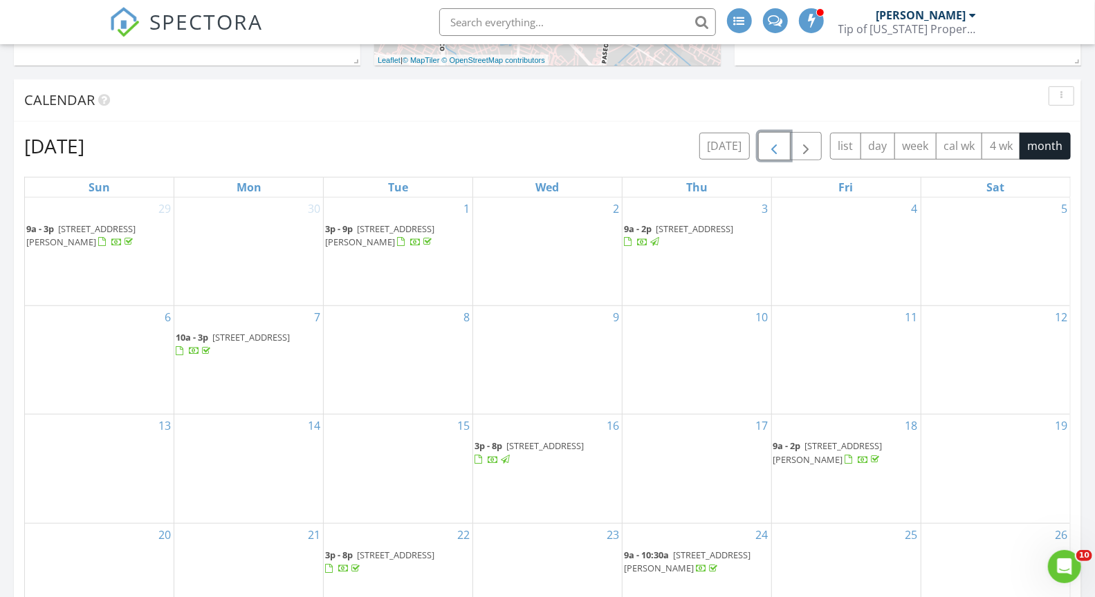
click at [778, 155] on span "button" at bounding box center [773, 146] width 17 height 17
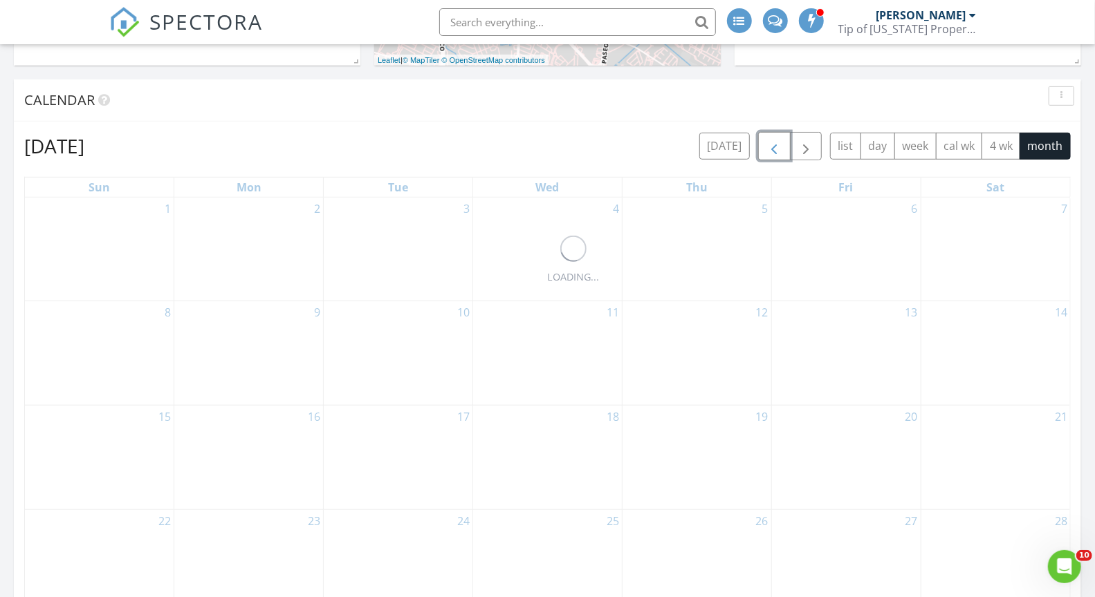
click at [778, 155] on span "button" at bounding box center [773, 146] width 17 height 17
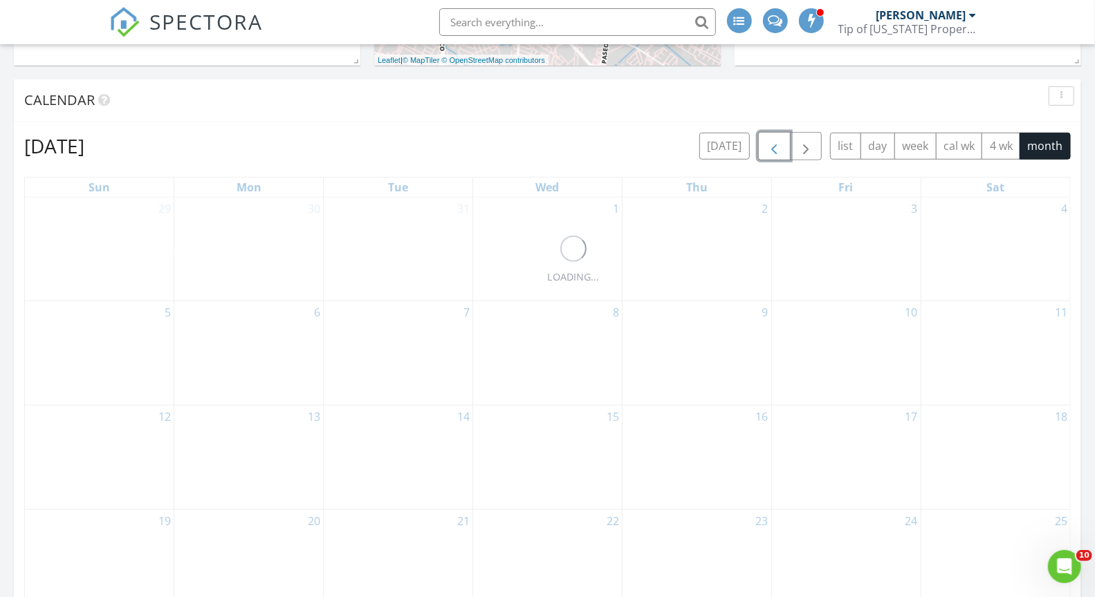
click at [778, 155] on span "button" at bounding box center [773, 146] width 17 height 17
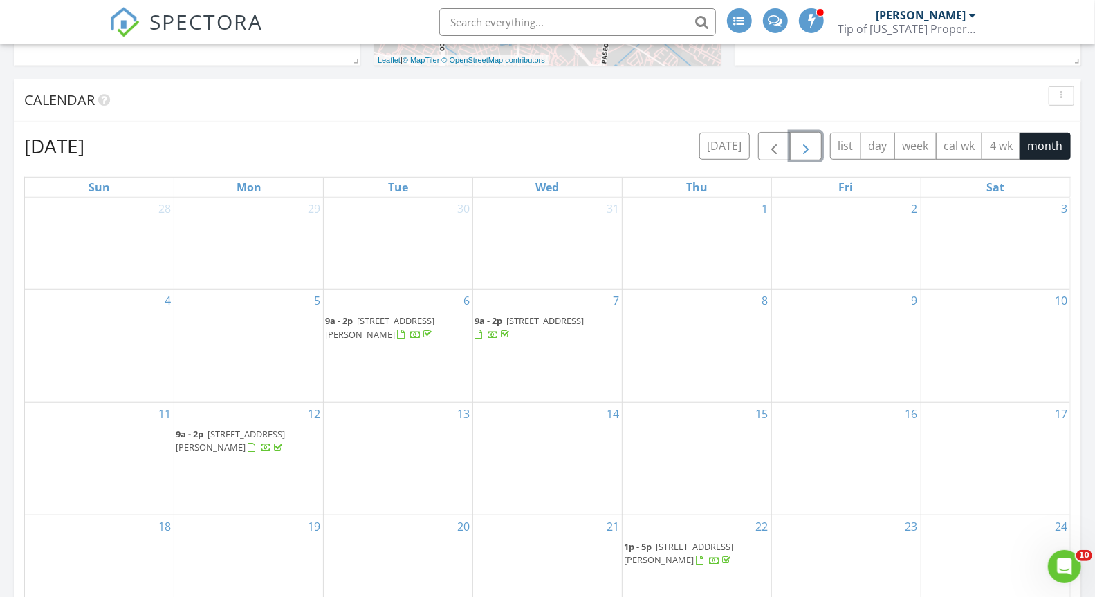
click at [812, 149] on span "button" at bounding box center [805, 146] width 17 height 17
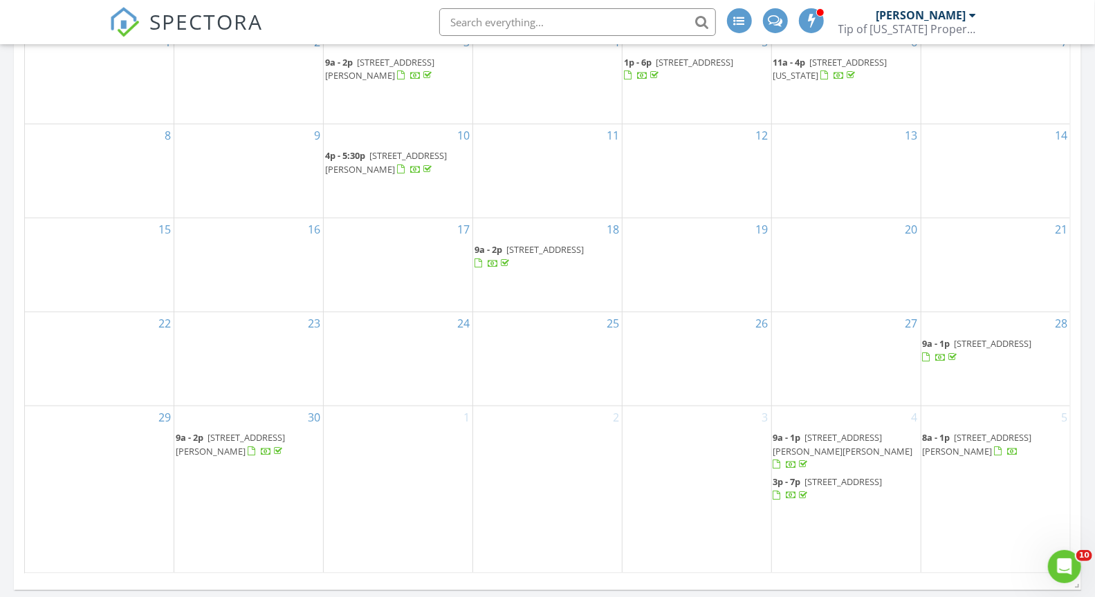
scroll to position [705, 0]
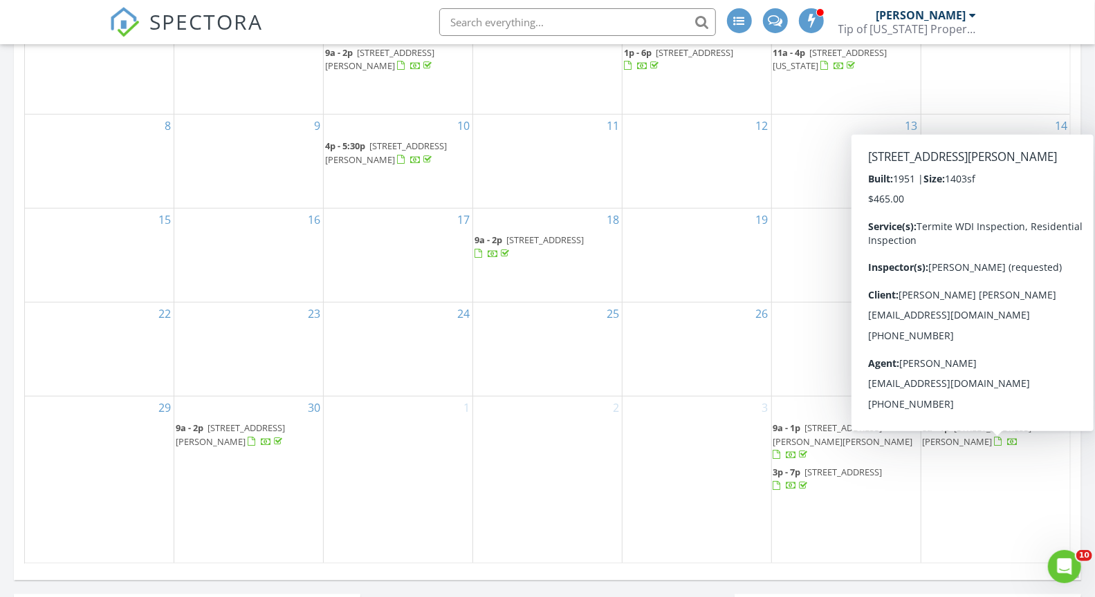
click at [1010, 441] on span "521 Ben Swain Dr, El Paso 79915" at bounding box center [976, 435] width 109 height 26
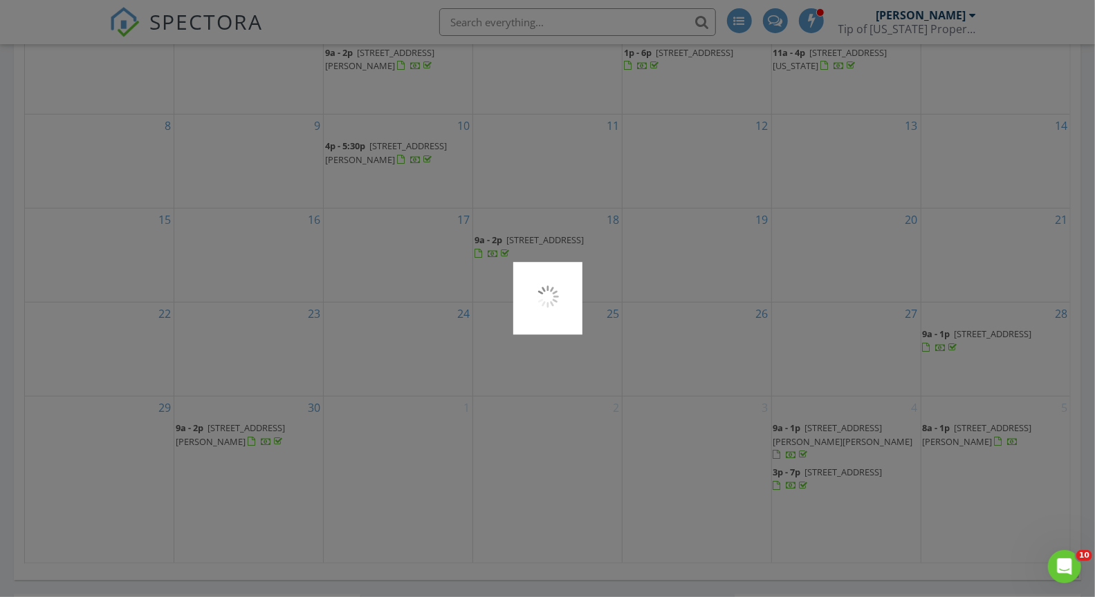
click at [1010, 441] on div at bounding box center [547, 298] width 1095 height 597
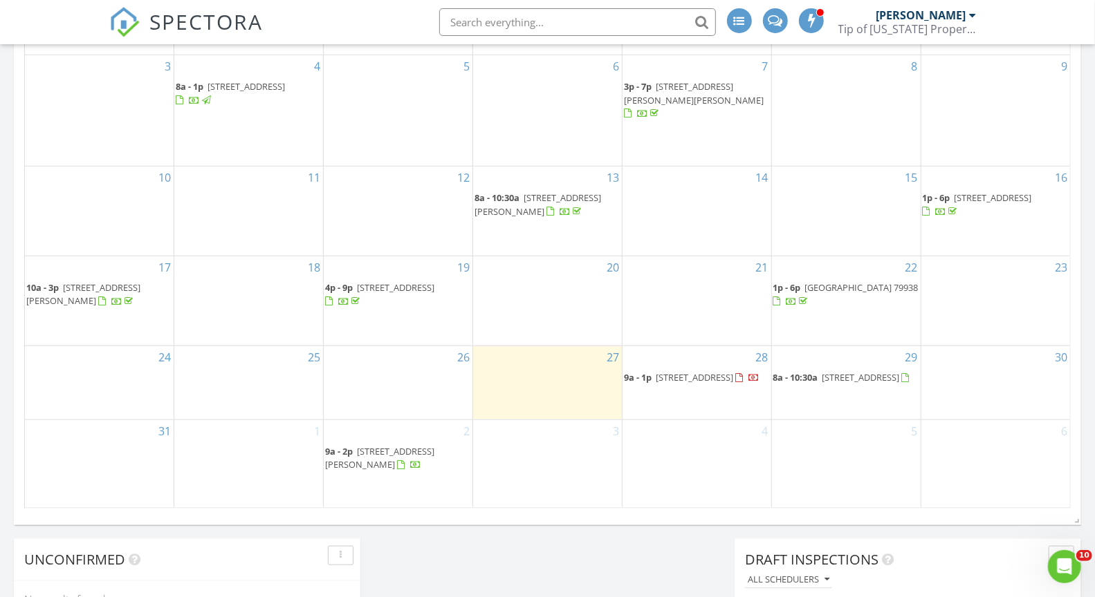
scroll to position [757, 0]
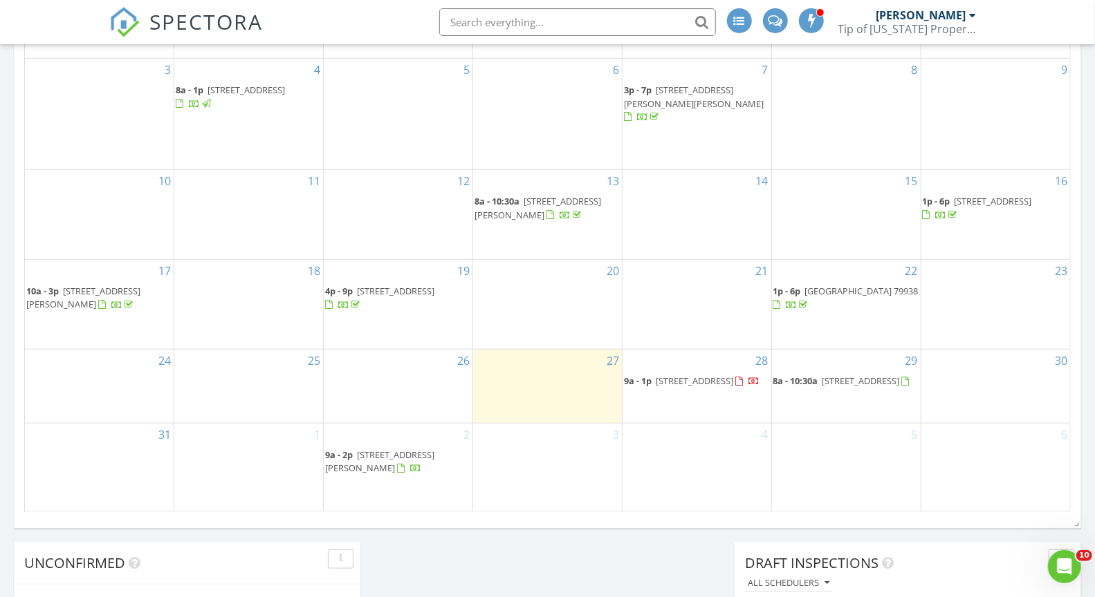
click at [855, 375] on span "7686 cottonwood st, Vinton 79821" at bounding box center [860, 381] width 77 height 12
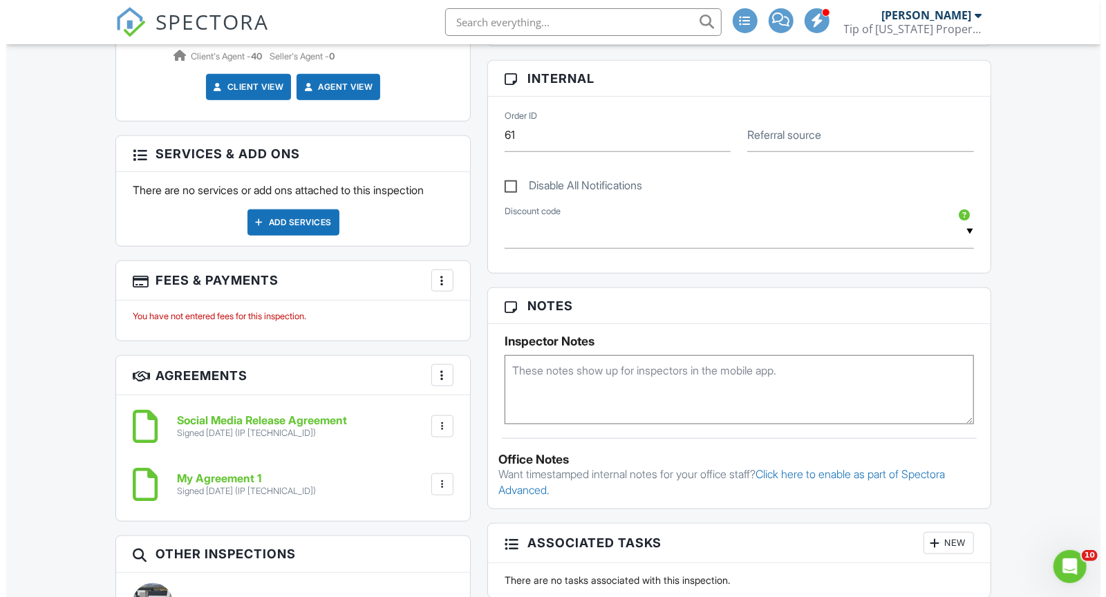
scroll to position [626, 0]
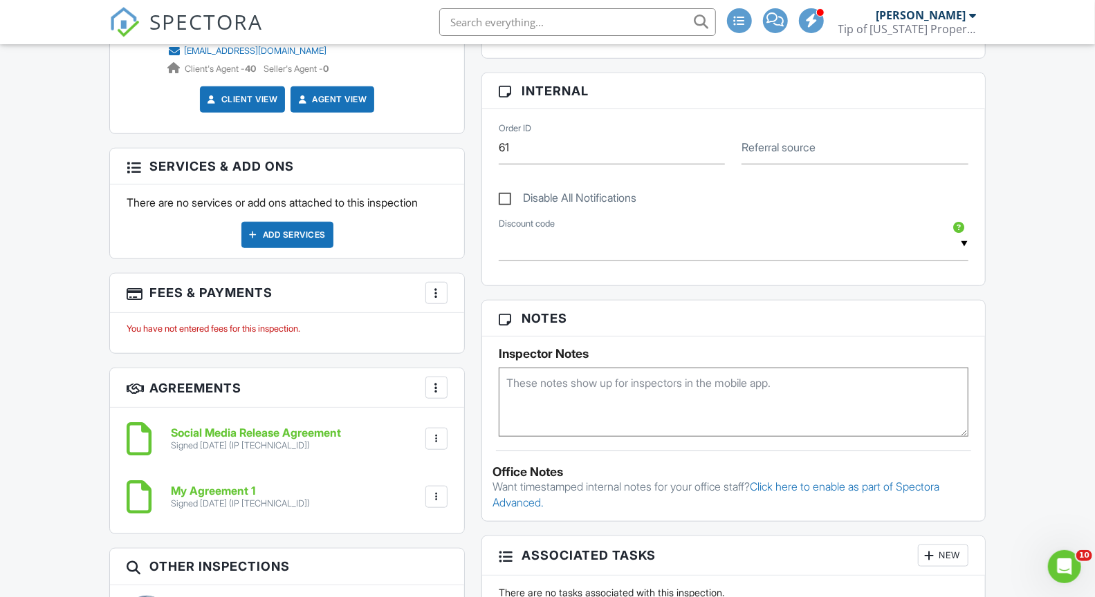
click at [272, 222] on div "Add Services" at bounding box center [287, 235] width 92 height 26
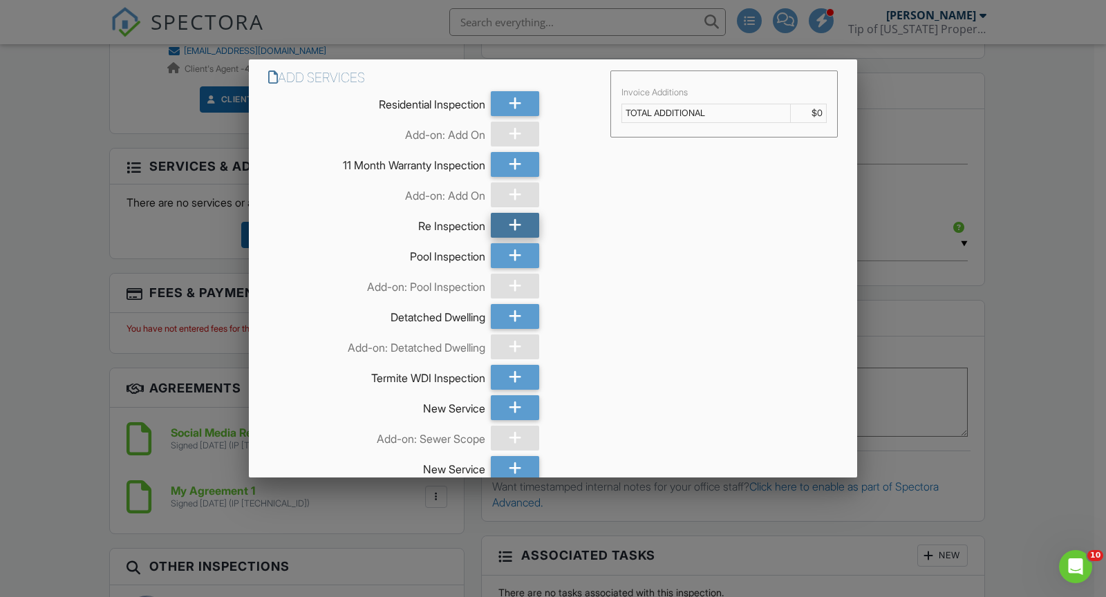
click at [514, 225] on icon at bounding box center [515, 225] width 13 height 25
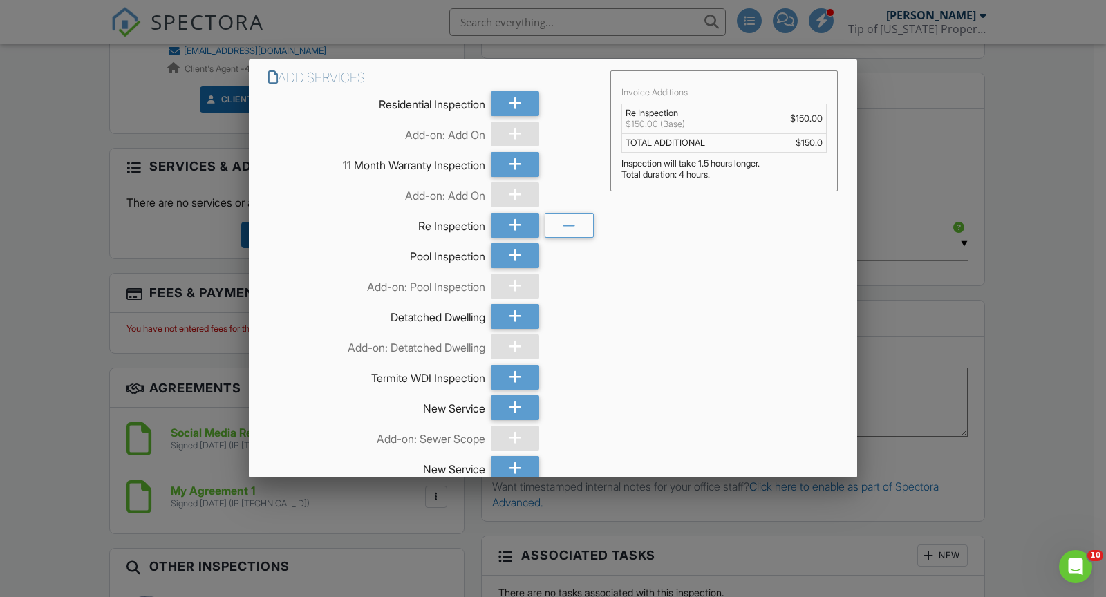
scroll to position [93, 0]
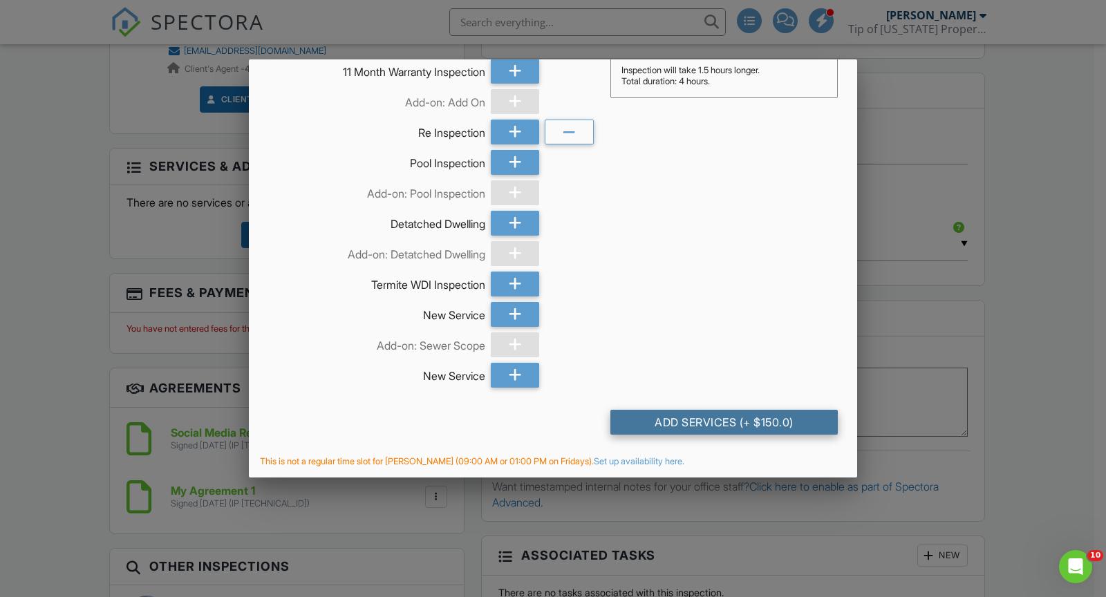
click at [672, 419] on div "Add Services (+ $150.0)" at bounding box center [724, 422] width 227 height 25
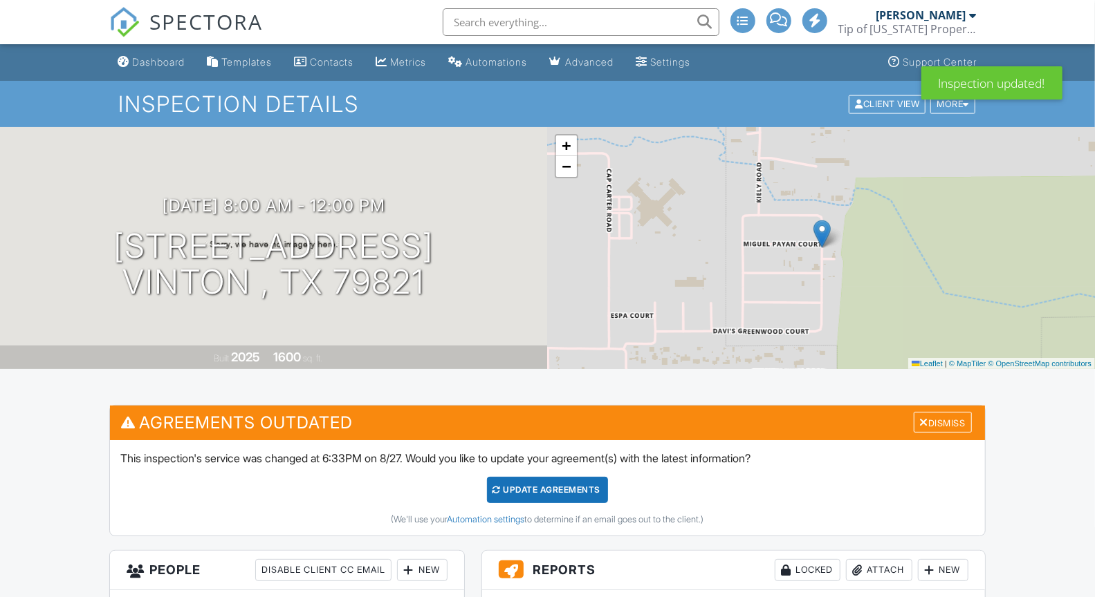
click at [508, 495] on div "Update Agreements" at bounding box center [547, 490] width 121 height 26
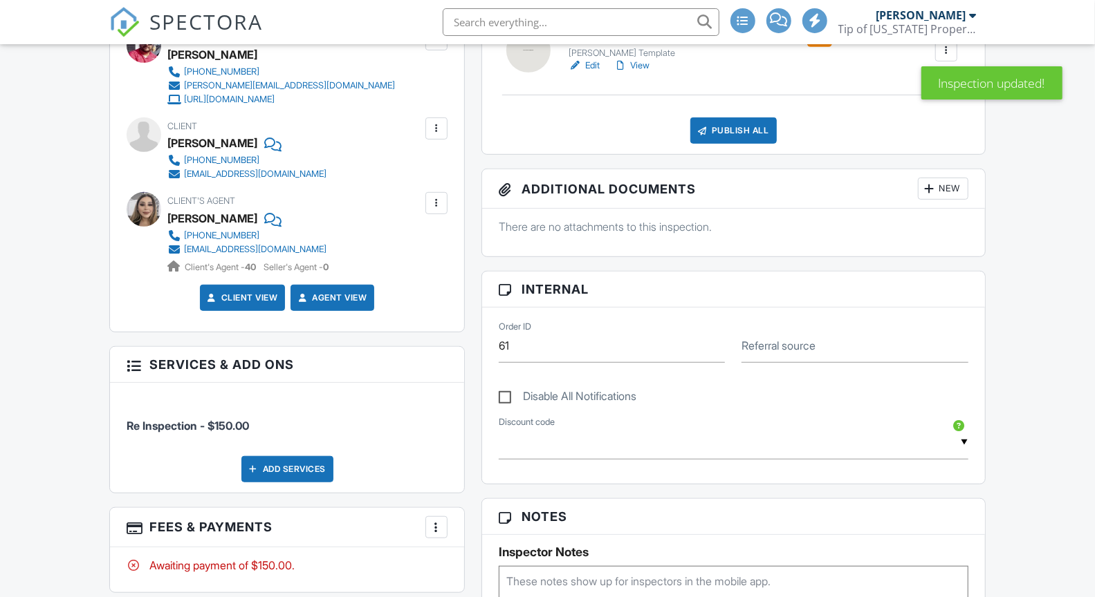
scroll to position [430, 0]
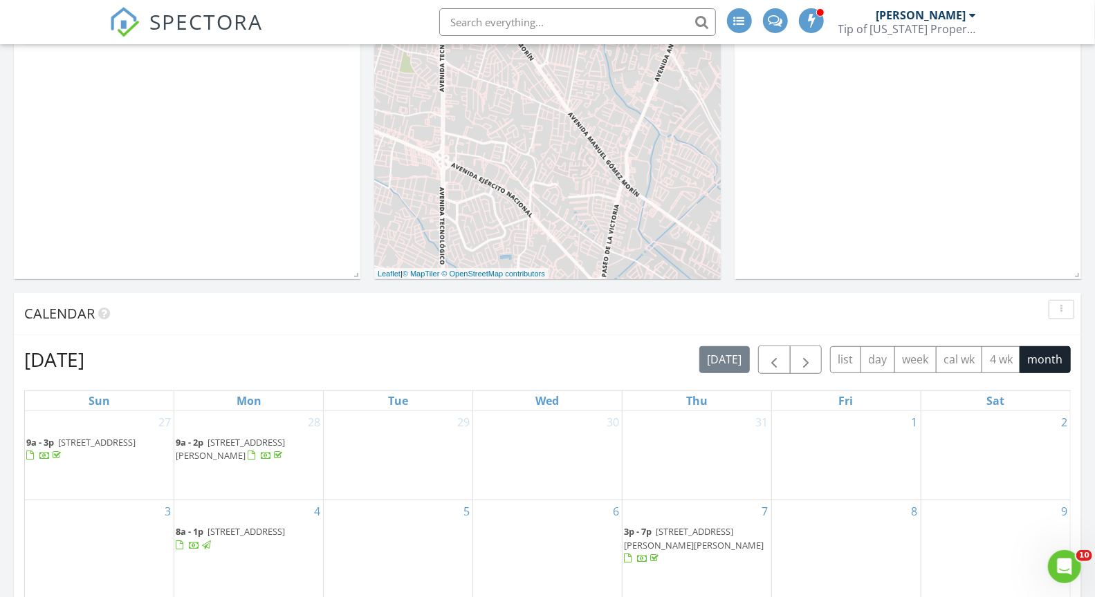
scroll to position [313, 0]
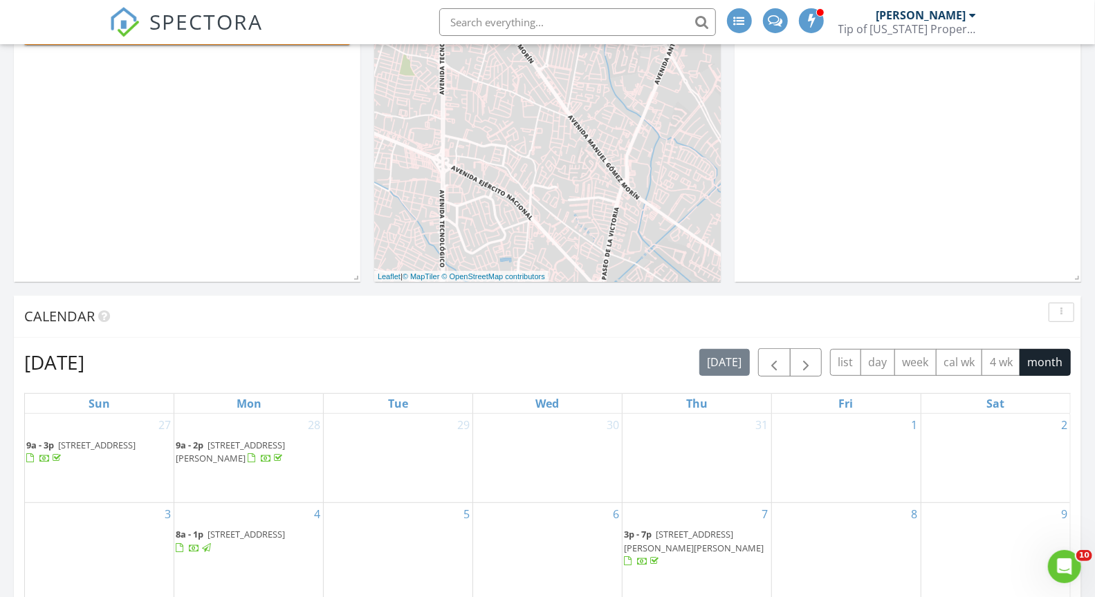
click at [784, 351] on button "button" at bounding box center [774, 362] width 32 height 28
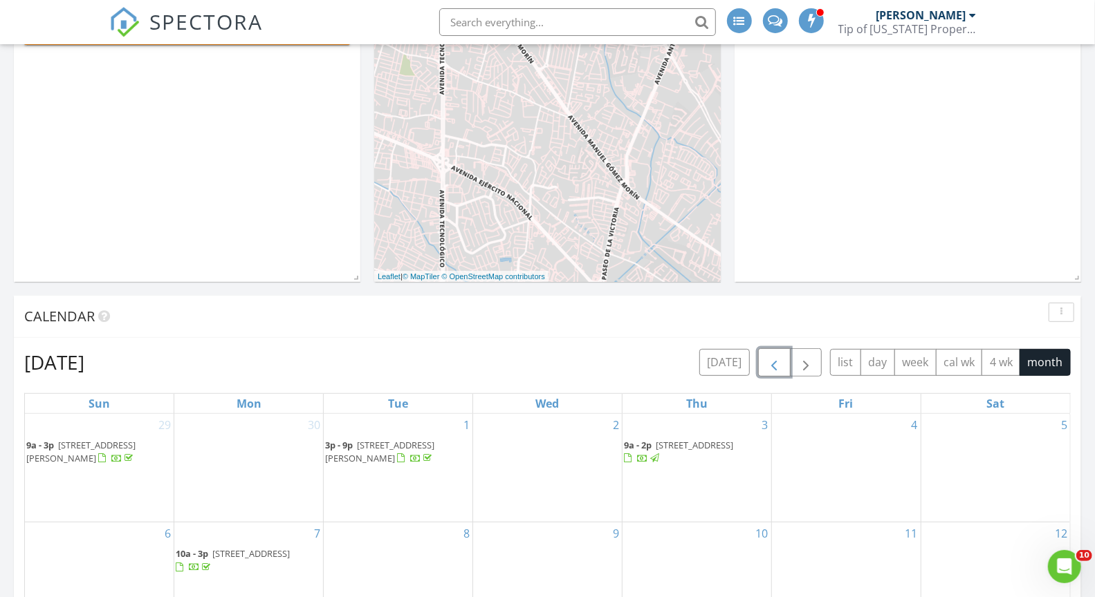
click at [784, 351] on button "button" at bounding box center [774, 362] width 32 height 28
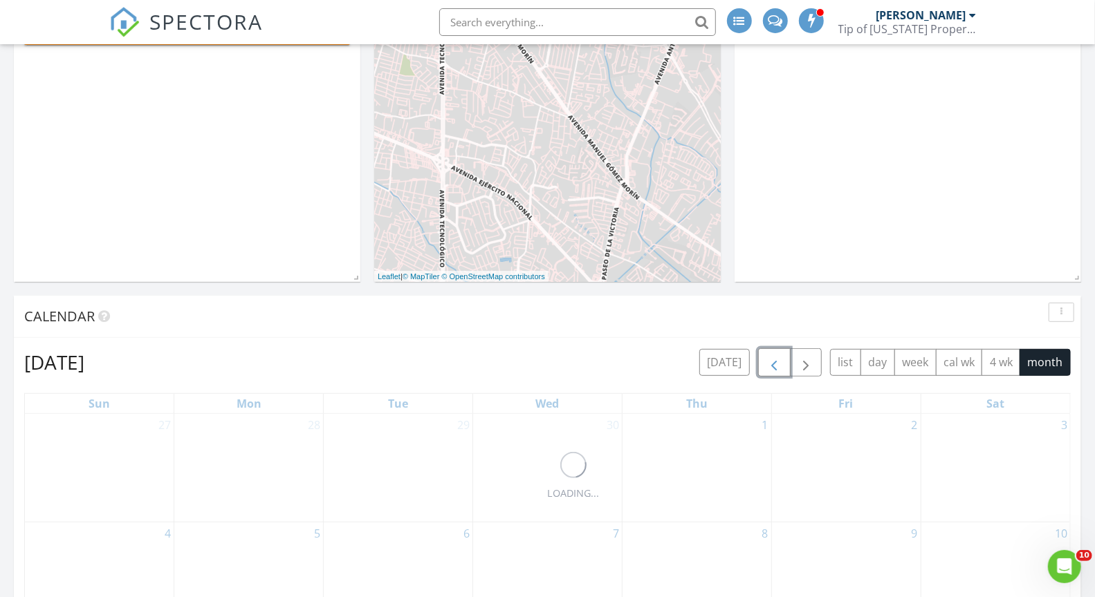
click at [784, 351] on button "button" at bounding box center [774, 362] width 32 height 28
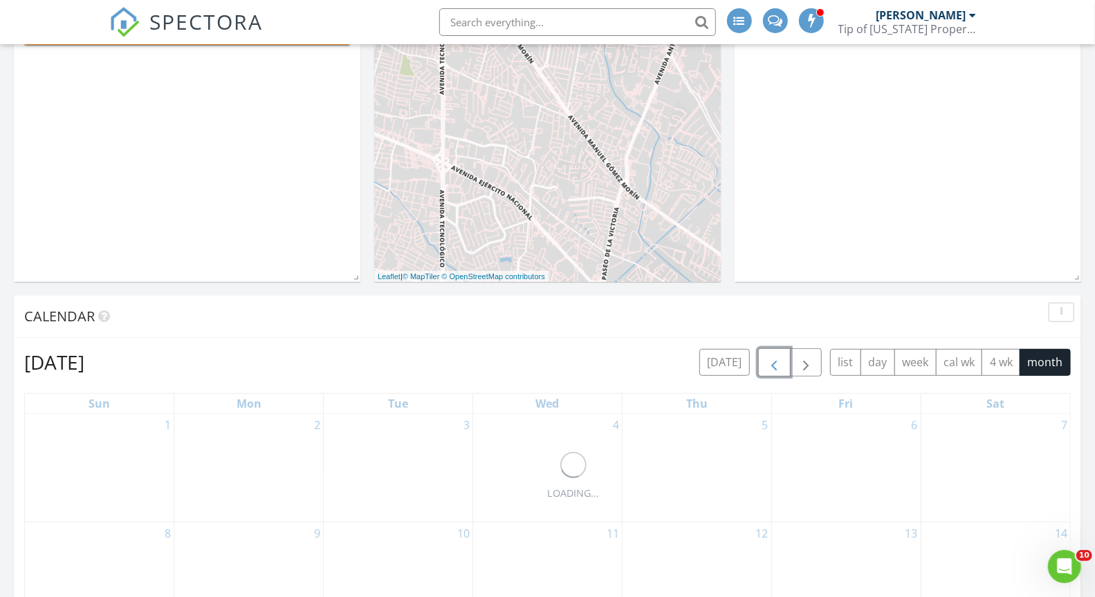
click at [784, 351] on button "button" at bounding box center [774, 362] width 32 height 28
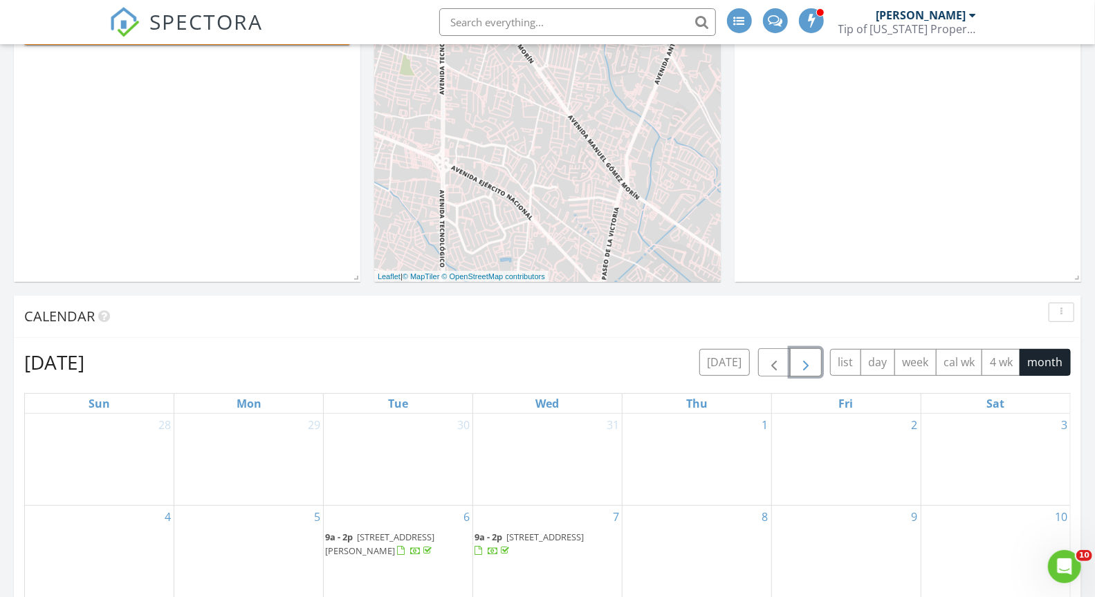
click at [805, 363] on span "button" at bounding box center [805, 363] width 17 height 17
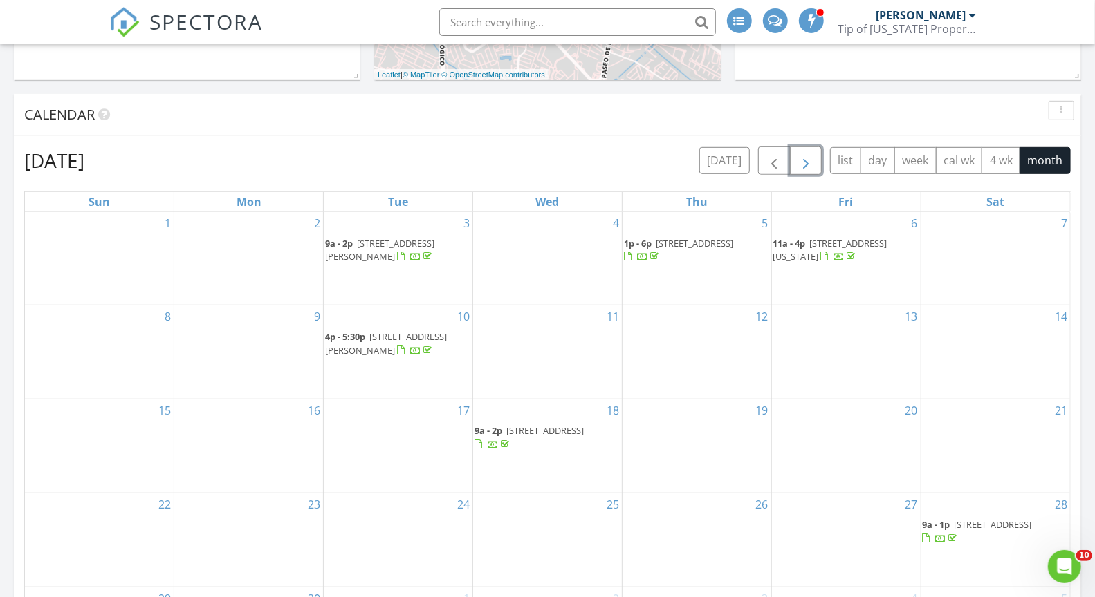
scroll to position [492, 0]
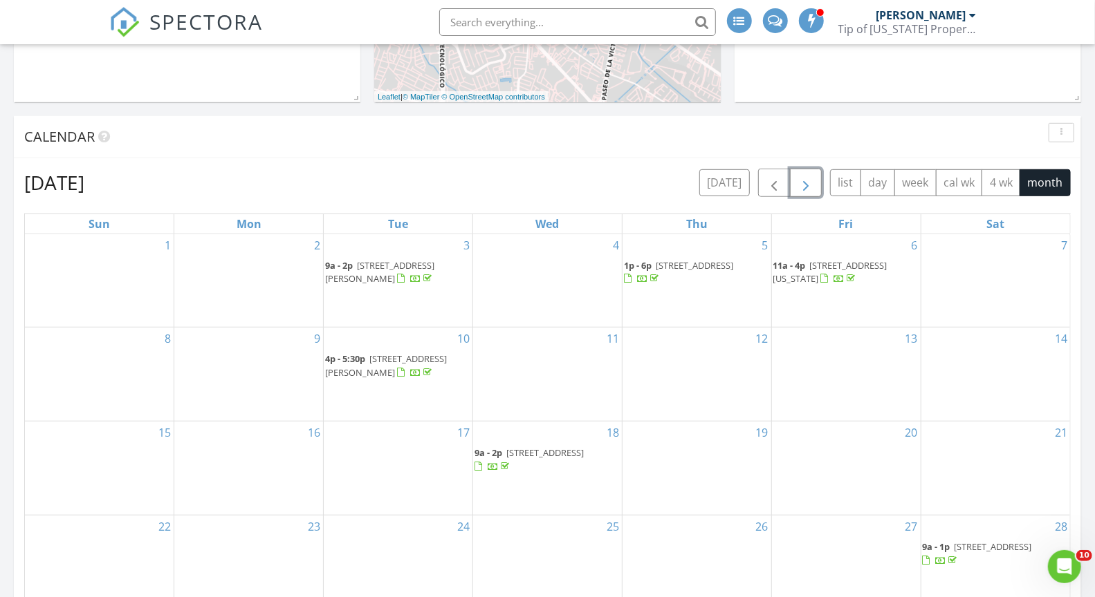
click at [812, 185] on span "button" at bounding box center [805, 183] width 17 height 17
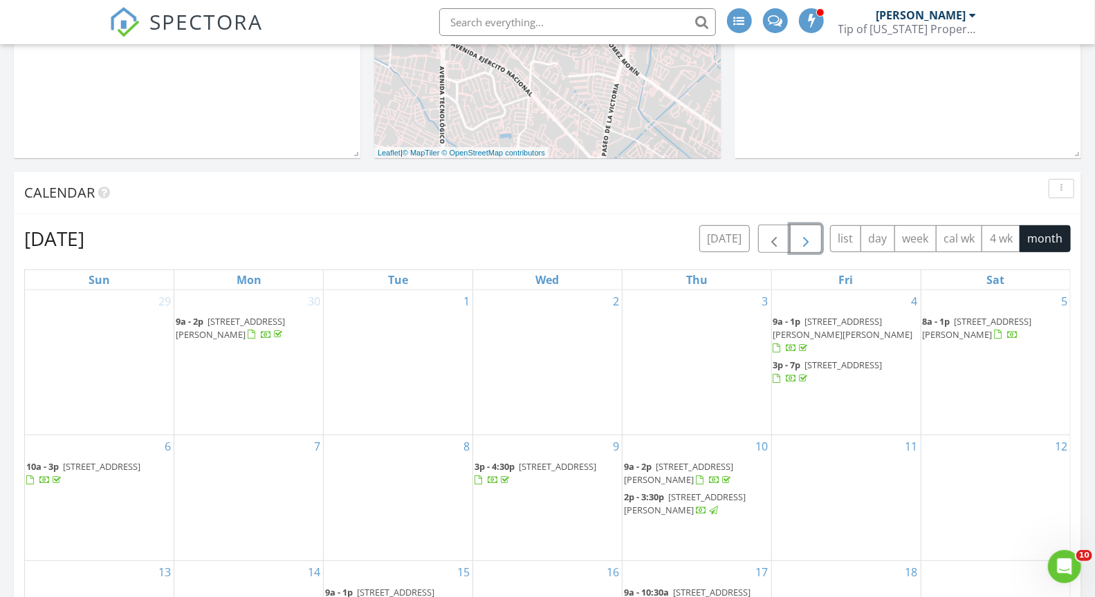
scroll to position [391, 0]
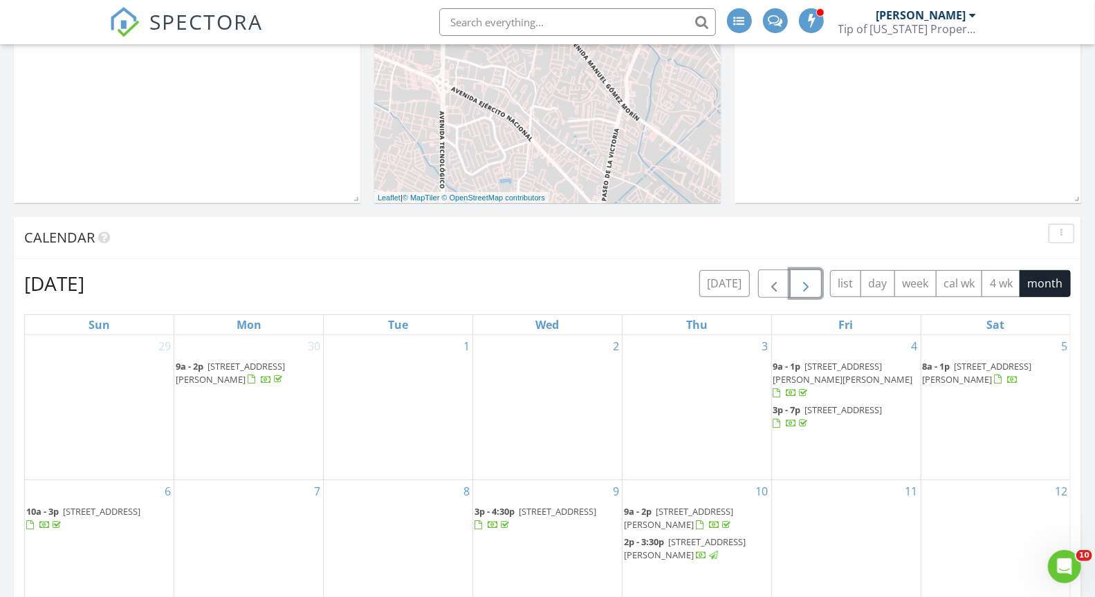
click at [814, 290] on span "button" at bounding box center [805, 284] width 17 height 17
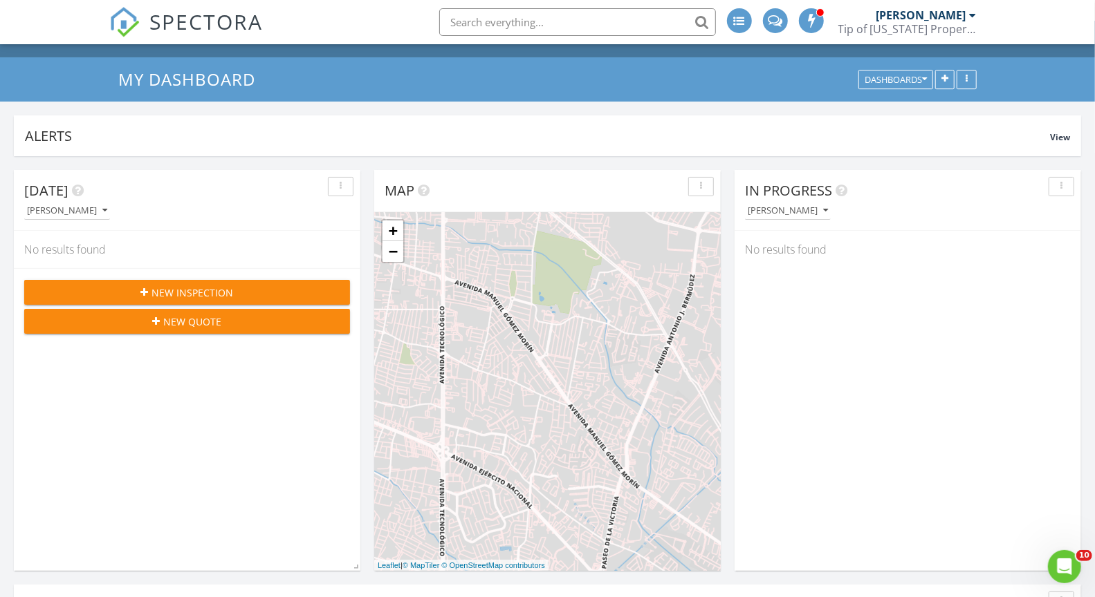
scroll to position [0, 0]
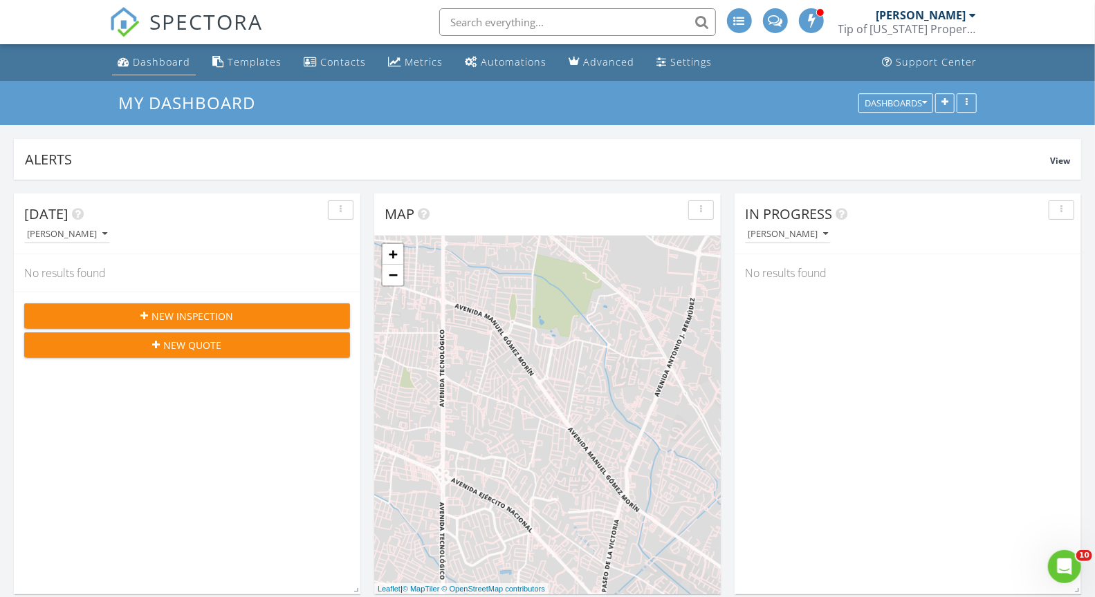
click at [163, 64] on div "Dashboard" at bounding box center [161, 61] width 57 height 13
click at [168, 59] on div "Dashboard" at bounding box center [161, 61] width 57 height 13
click at [418, 65] on div "Metrics" at bounding box center [423, 61] width 38 height 13
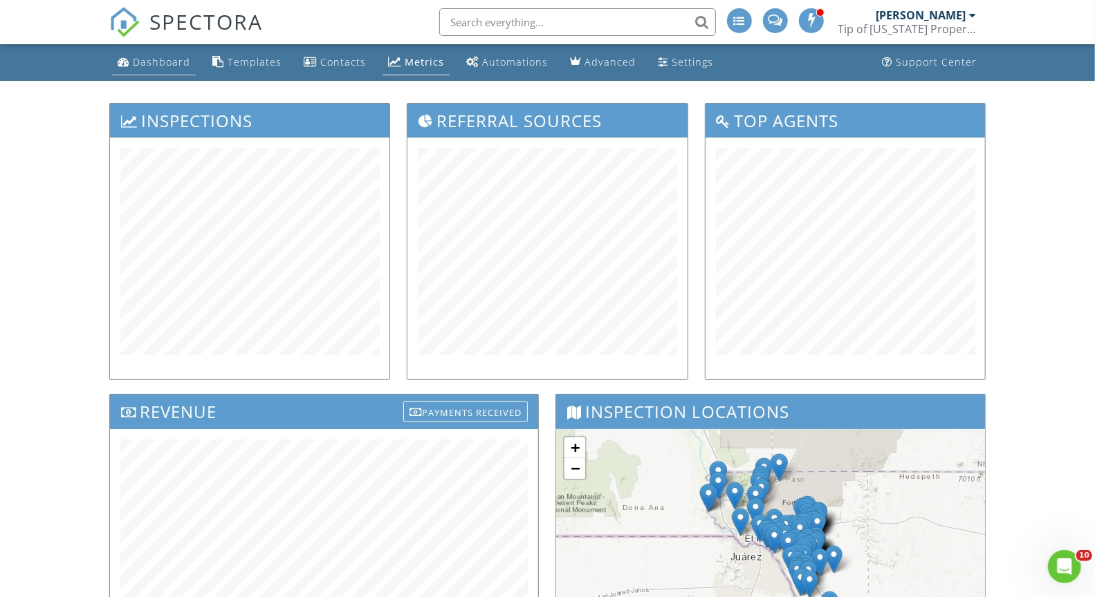
click at [158, 66] on div "Dashboard" at bounding box center [161, 61] width 57 height 13
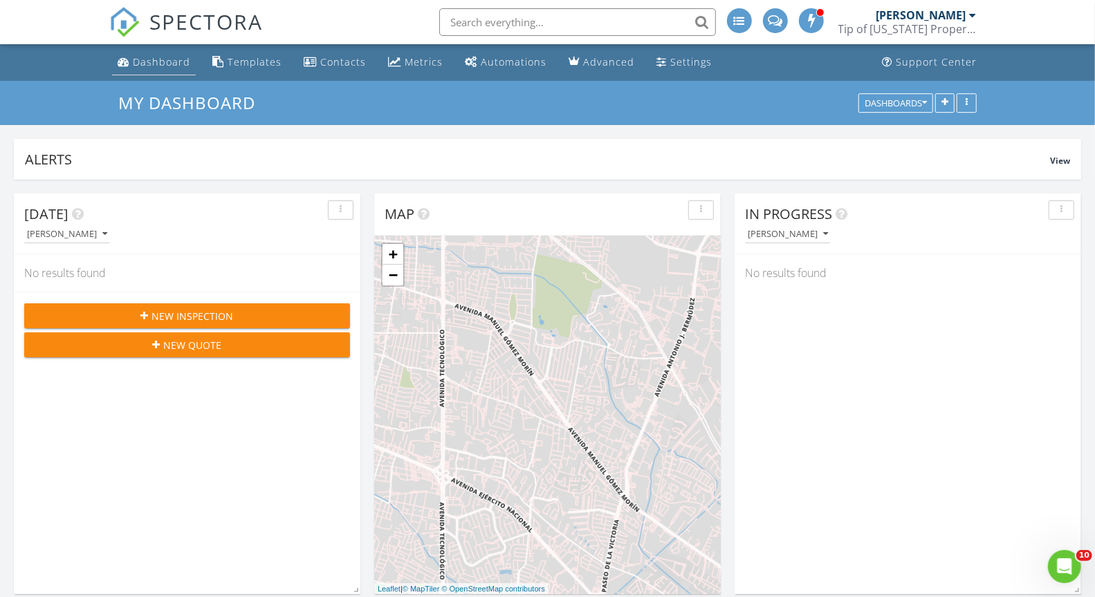
click at [160, 64] on div "Dashboard" at bounding box center [161, 61] width 57 height 13
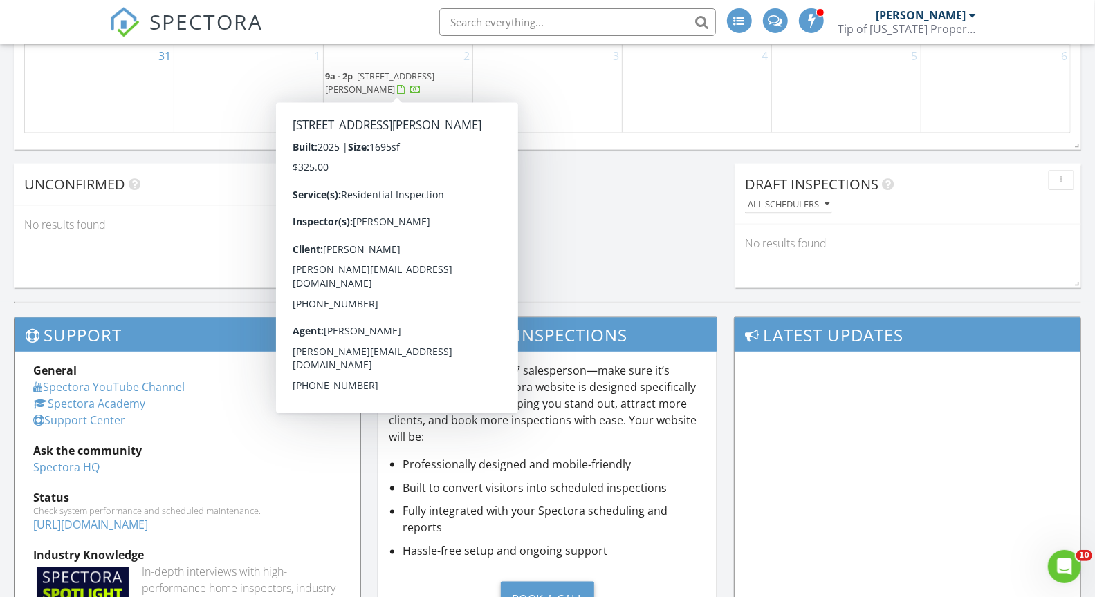
scroll to position [1163, 0]
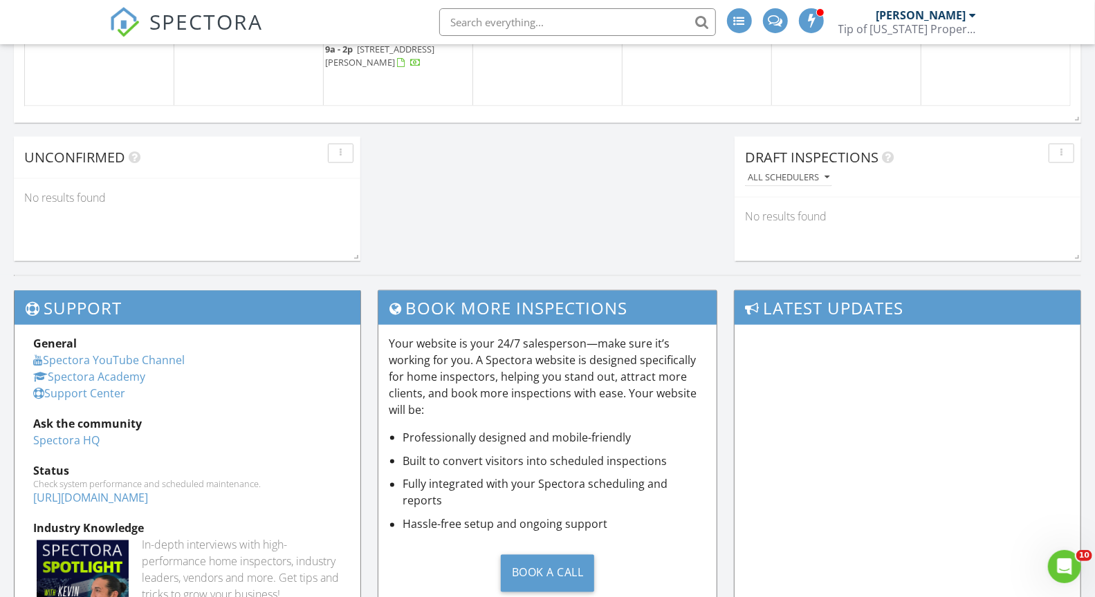
click at [12, 275] on div "Support General Spectora YouTube Channel [GEOGRAPHIC_DATA] Support Center Ask t…" at bounding box center [547, 528] width 1095 height 507
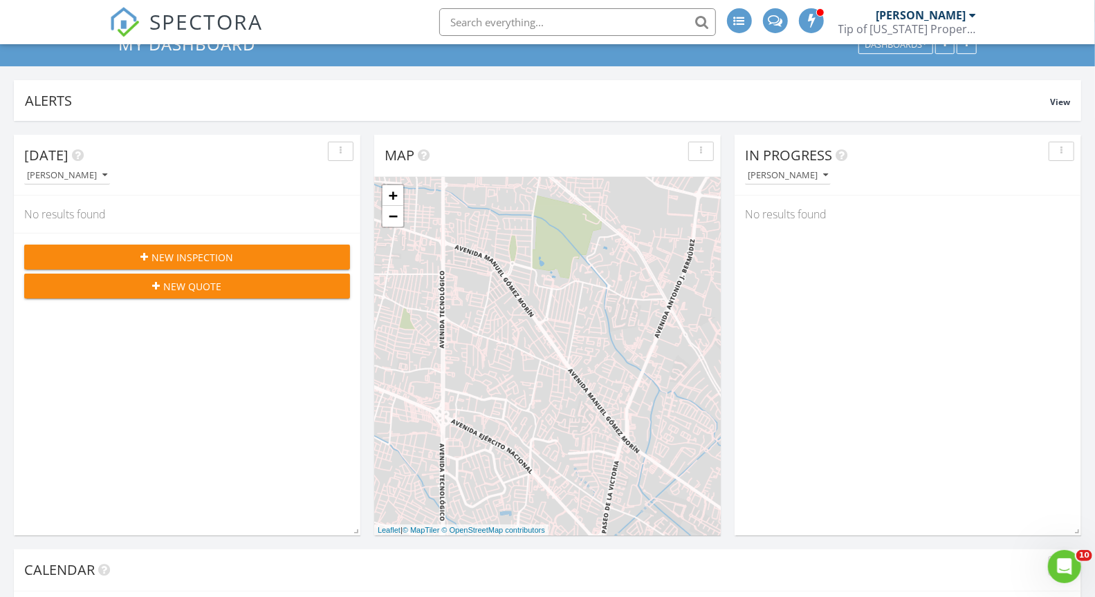
scroll to position [0, 0]
